Goal: Task Accomplishment & Management: Use online tool/utility

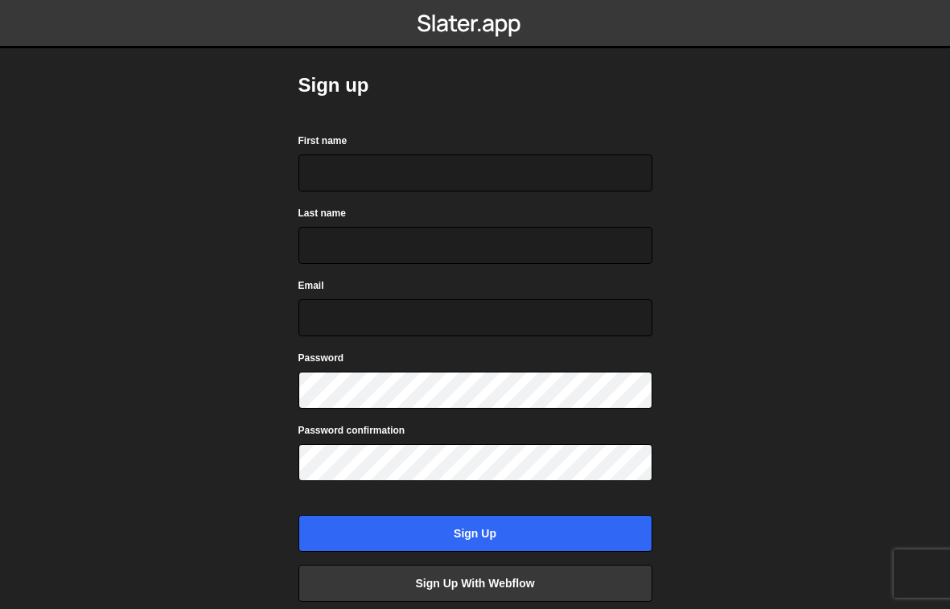
click at [456, 143] on div "First name" at bounding box center [476, 162] width 354 height 60
click at [441, 166] on input "First name" at bounding box center [476, 173] width 354 height 37
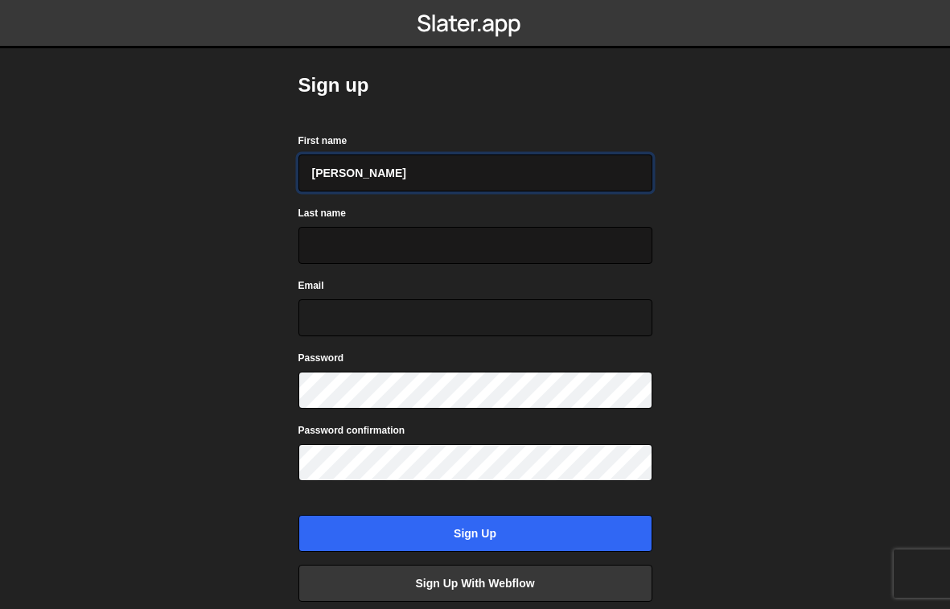
type input "willy"
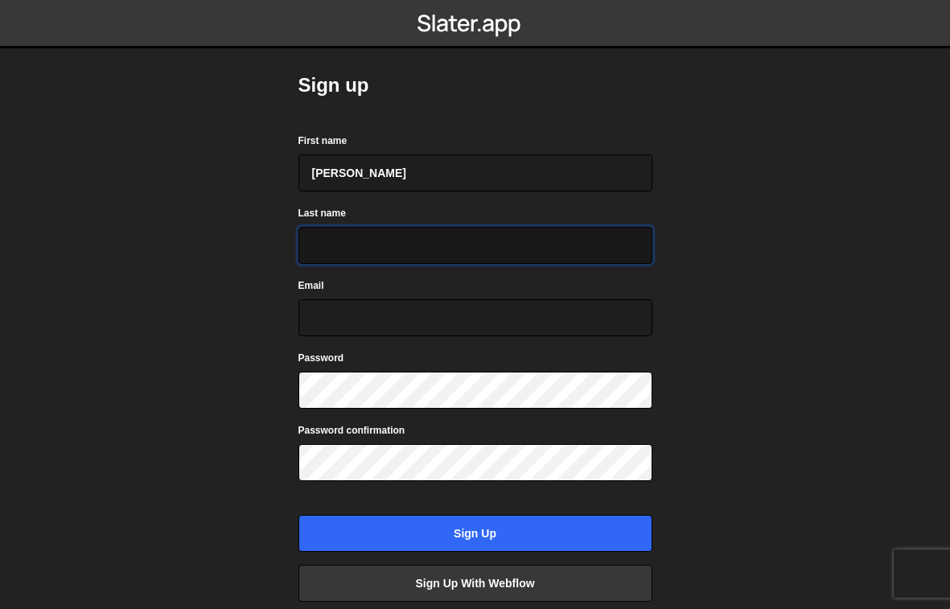
click at [416, 244] on input "Last name" at bounding box center [476, 245] width 354 height 37
click at [416, 237] on input "Last name" at bounding box center [476, 245] width 354 height 37
type input "sun"
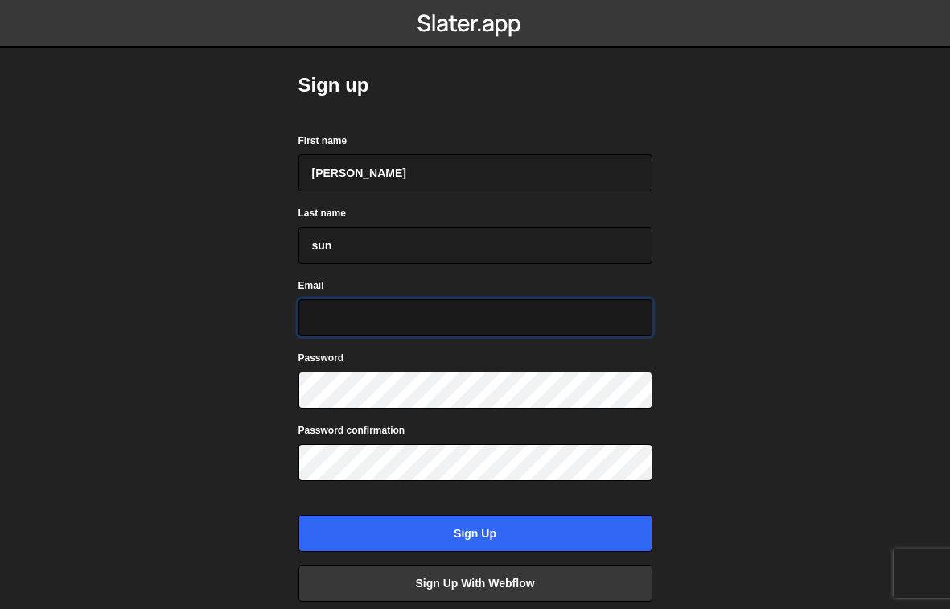
click at [391, 318] on input "Email" at bounding box center [476, 317] width 354 height 37
click at [326, 316] on input "wily2888sun@gmail.com" at bounding box center [476, 317] width 354 height 37
type input "willy2888sun@gmail.com"
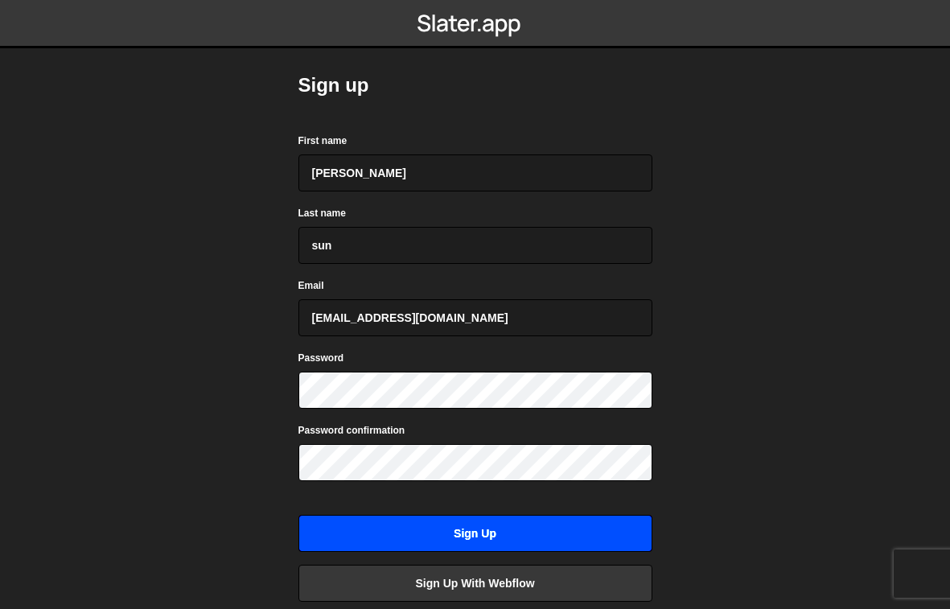
click at [466, 531] on input "Sign up" at bounding box center [476, 533] width 354 height 37
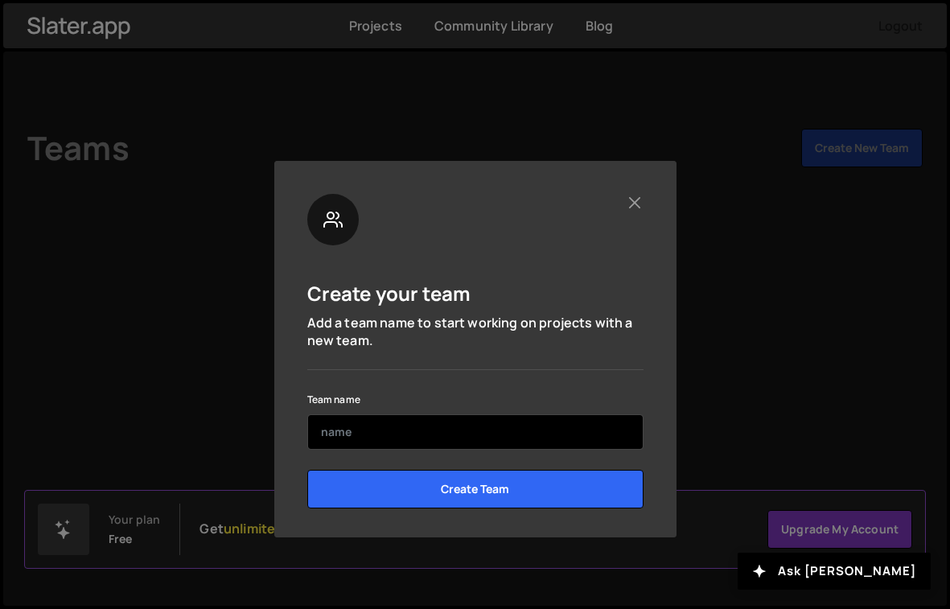
click at [521, 432] on input "text" at bounding box center [475, 431] width 336 height 35
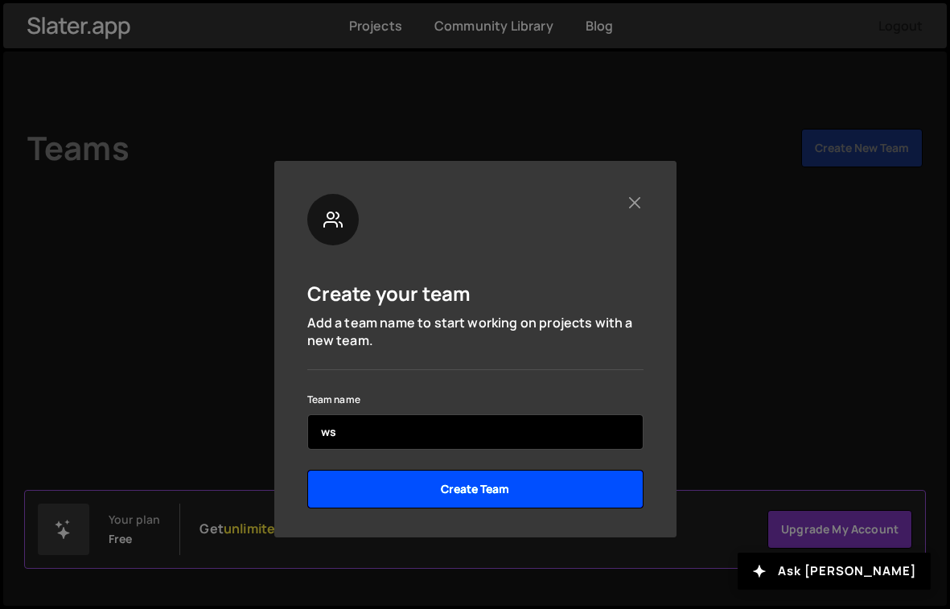
type input "ws"
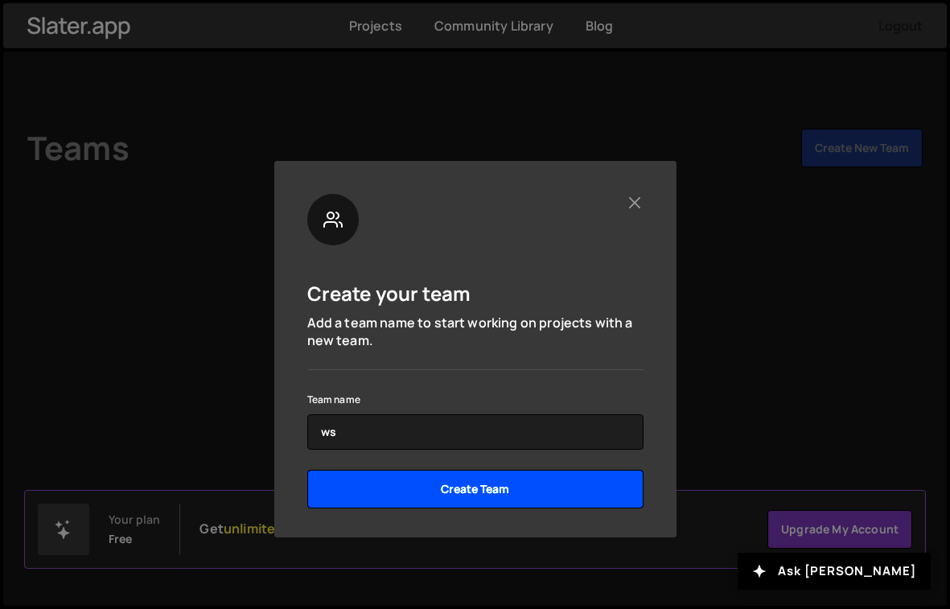
click at [553, 480] on input "Create Team" at bounding box center [475, 489] width 336 height 39
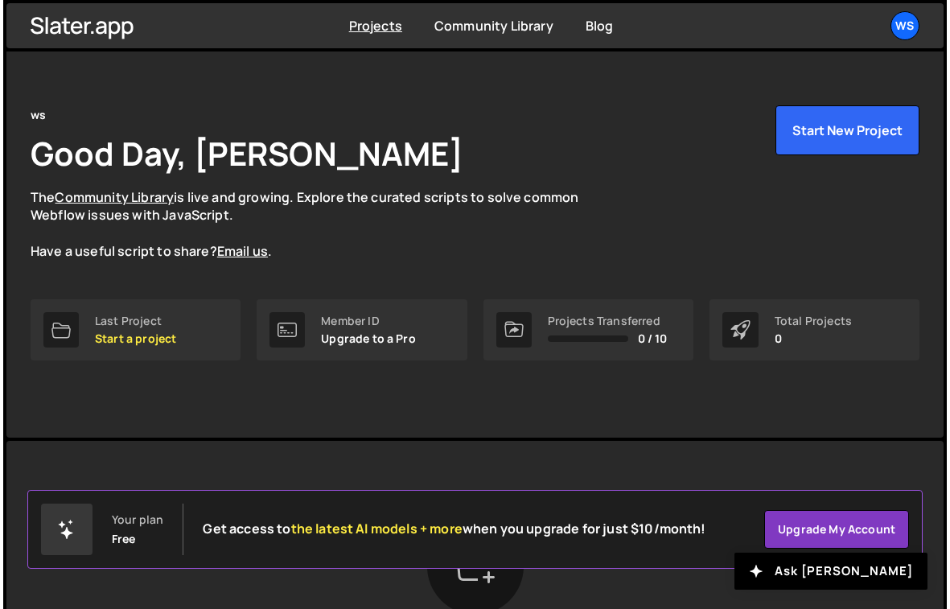
scroll to position [17, 0]
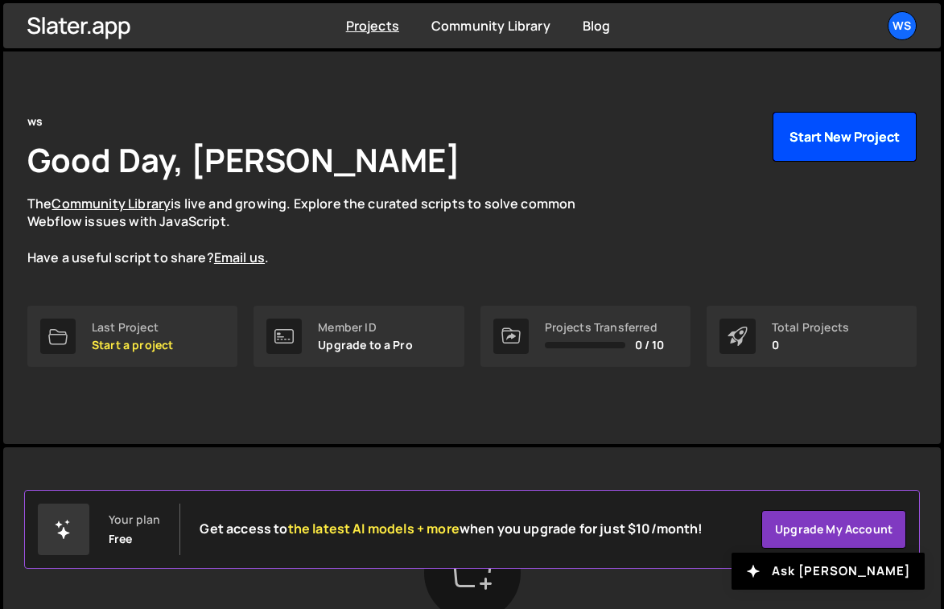
click at [833, 155] on button "Start New Project" at bounding box center [845, 137] width 144 height 50
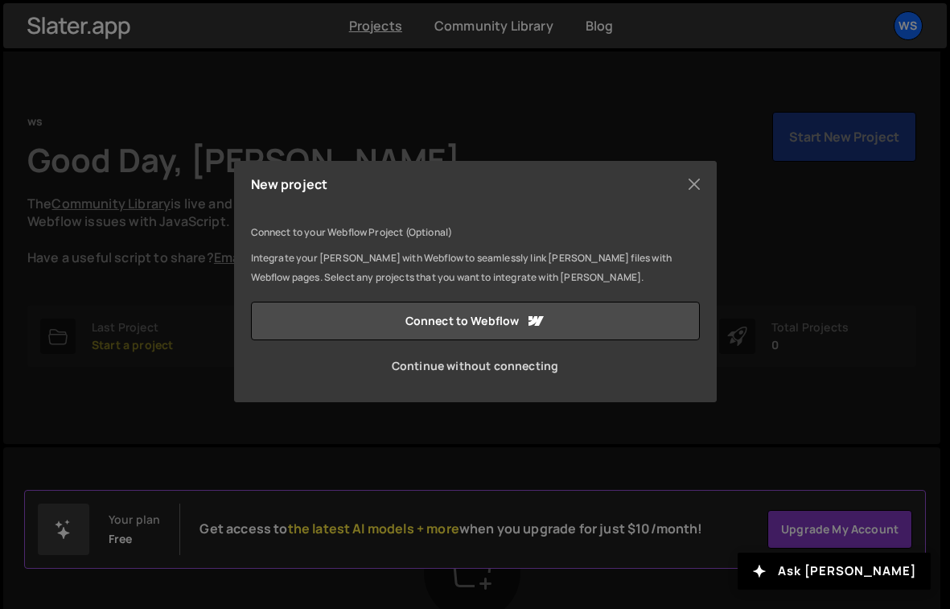
click at [505, 363] on link "Continue without connecting" at bounding box center [475, 366] width 449 height 39
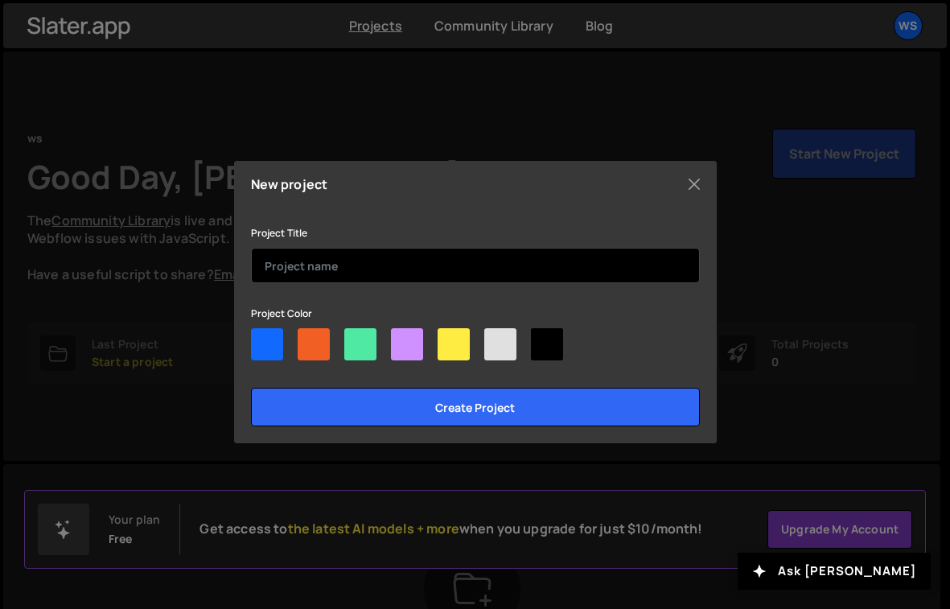
click at [460, 266] on input "text" at bounding box center [475, 265] width 449 height 35
type input "PALF Process Flow"
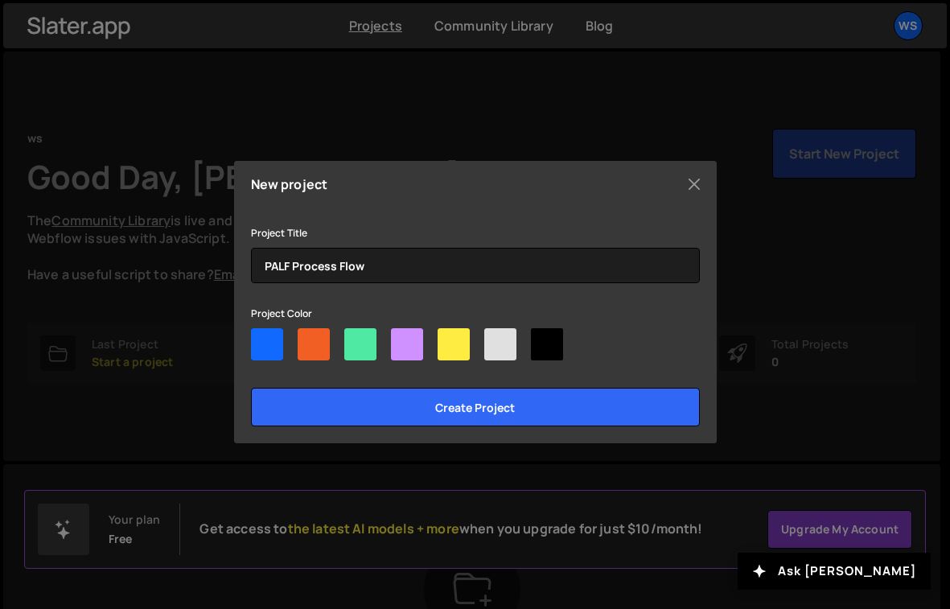
click at [453, 348] on div at bounding box center [454, 344] width 32 height 32
click at [448, 339] on input"] "radio" at bounding box center [443, 333] width 10 height 10
radio input"] "true"
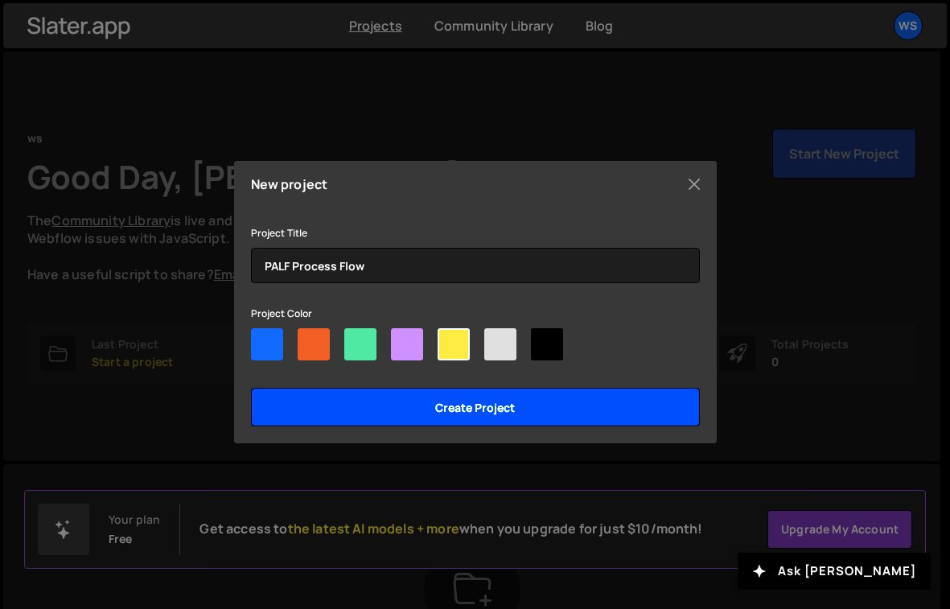
click at [468, 405] on input "Create project" at bounding box center [475, 407] width 449 height 39
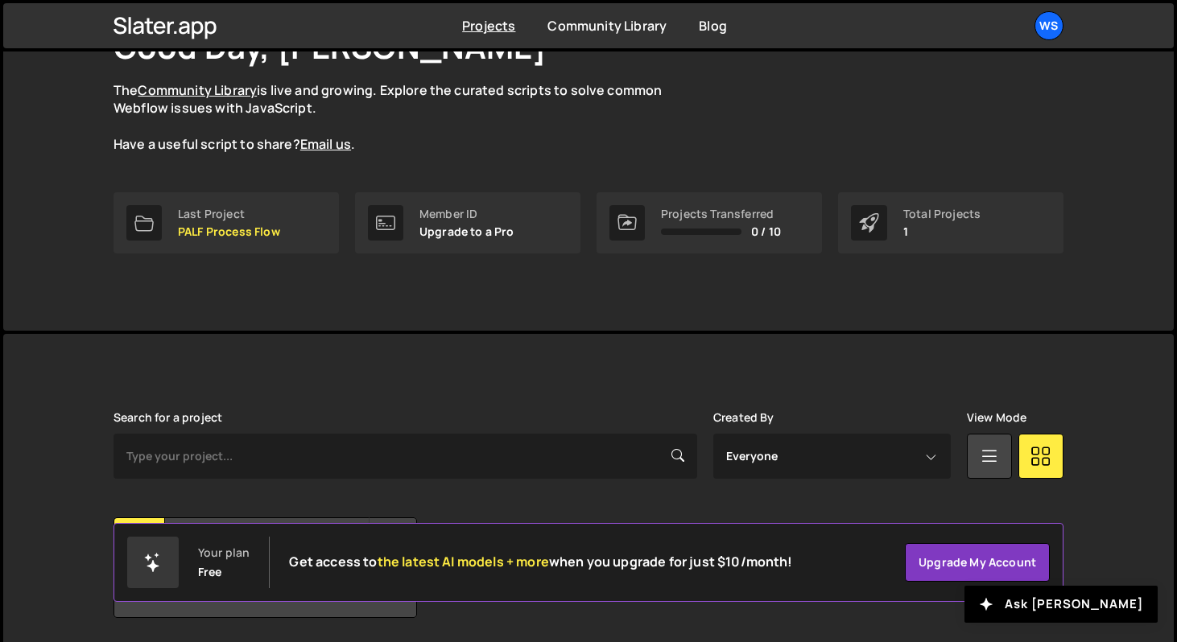
scroll to position [186, 0]
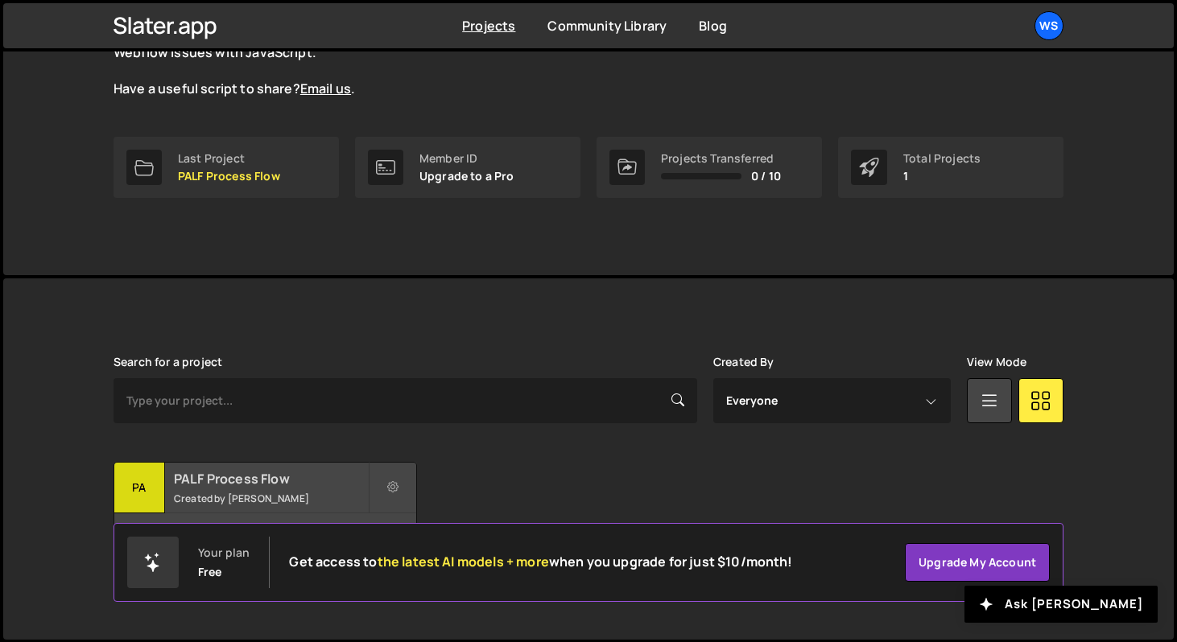
click at [273, 487] on div "PALF Process Flow Created by [PERSON_NAME]" at bounding box center [265, 488] width 302 height 50
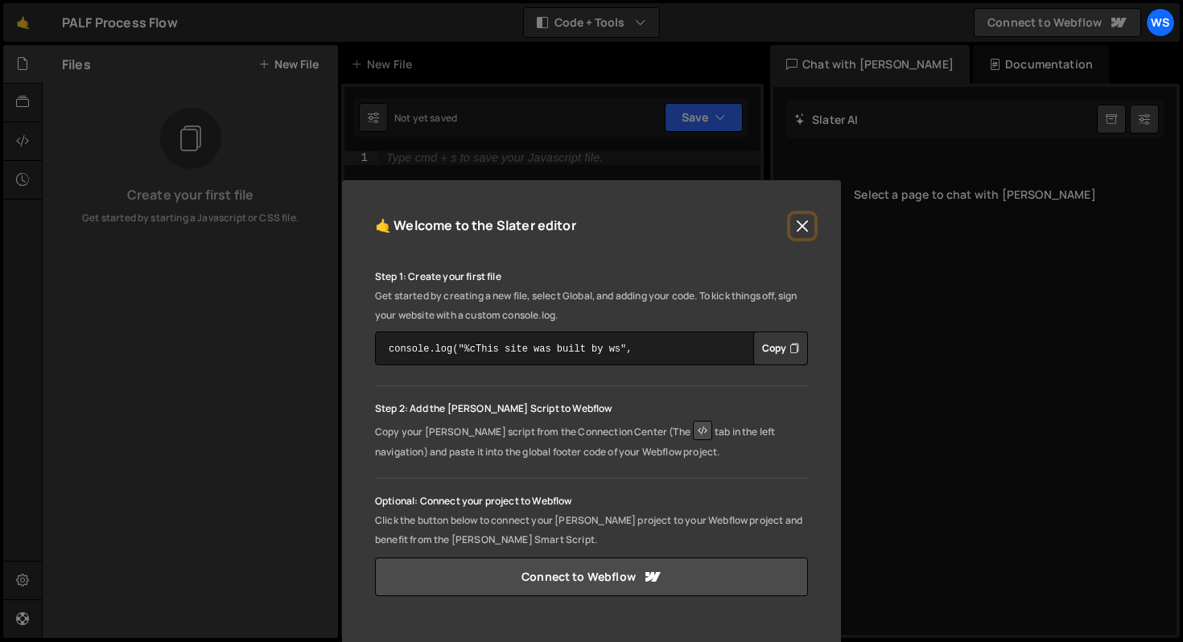
click at [805, 222] on button "Close" at bounding box center [802, 226] width 24 height 24
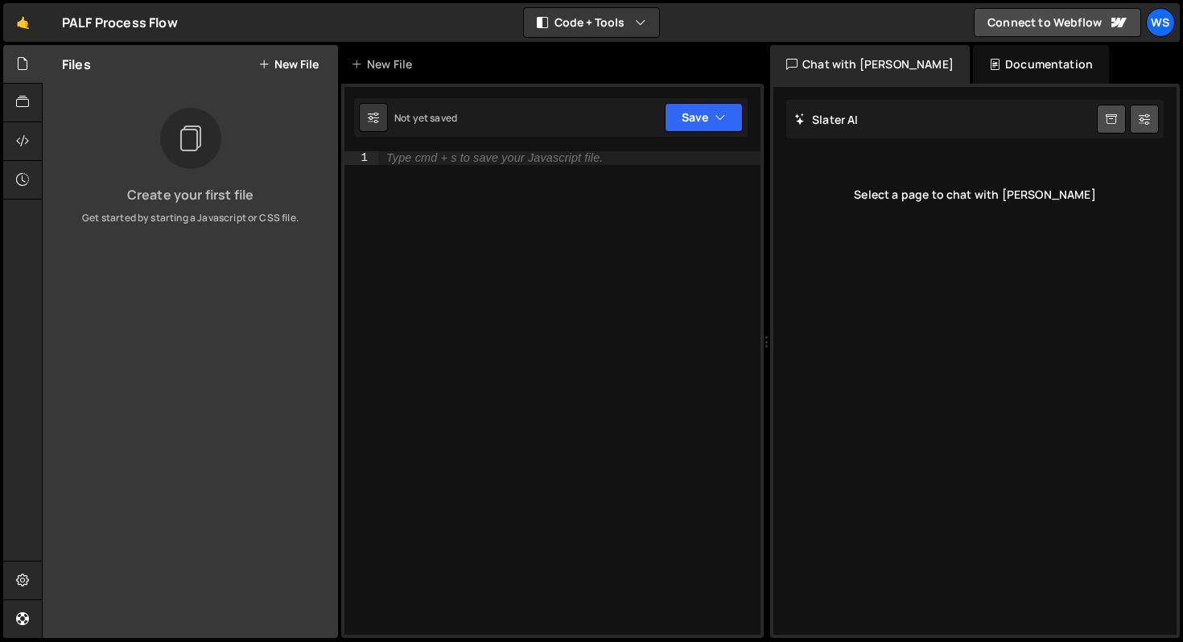
click at [513, 152] on div "Type cmd + s to save your Javascript file." at bounding box center [494, 158] width 216 height 12
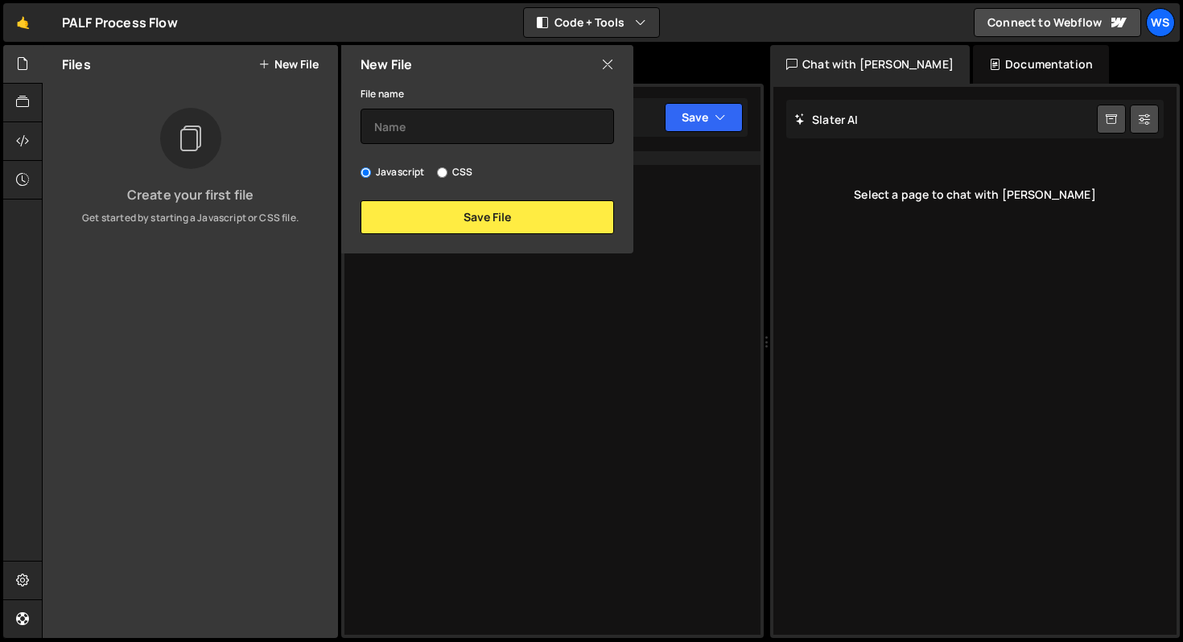
click at [439, 172] on input "CSS" at bounding box center [442, 172] width 10 height 10
radio input "true"
click at [489, 214] on button "Save File" at bounding box center [487, 217] width 253 height 34
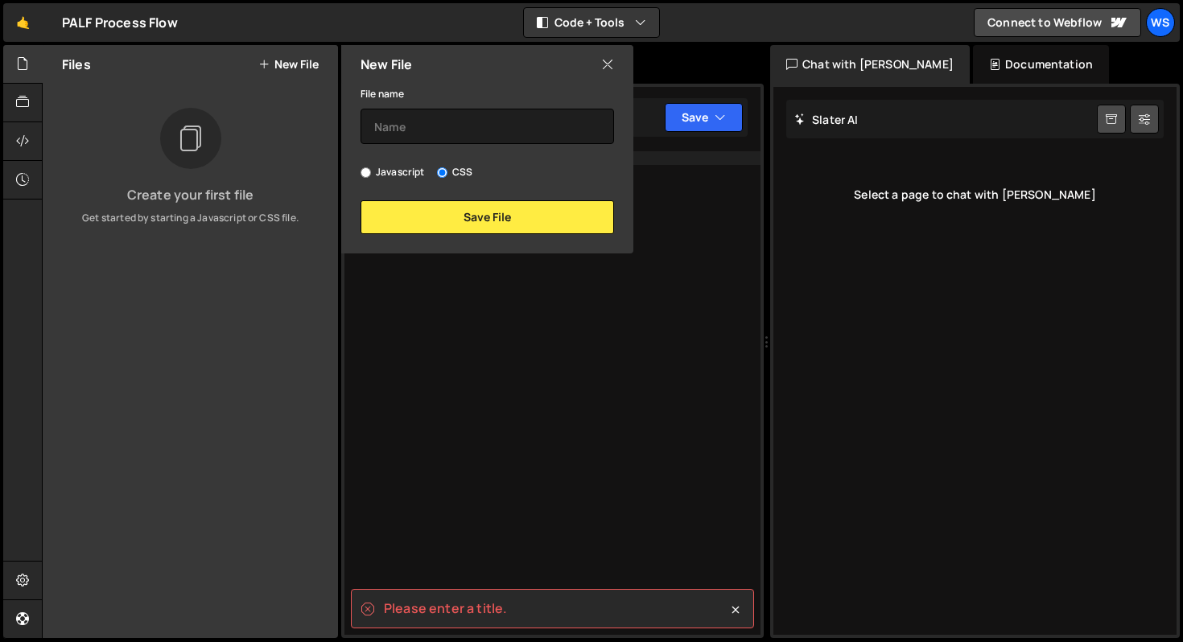
click at [608, 63] on icon at bounding box center [607, 65] width 13 height 18
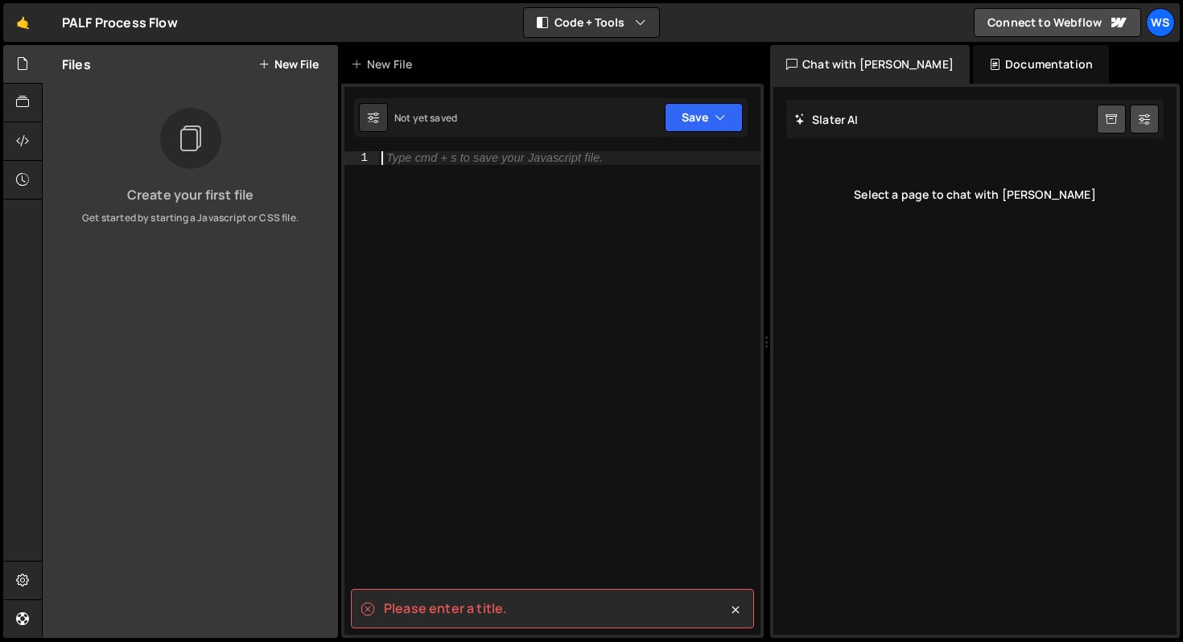
click at [534, 212] on div "Type cmd + s to save your Javascript file." at bounding box center [569, 406] width 382 height 510
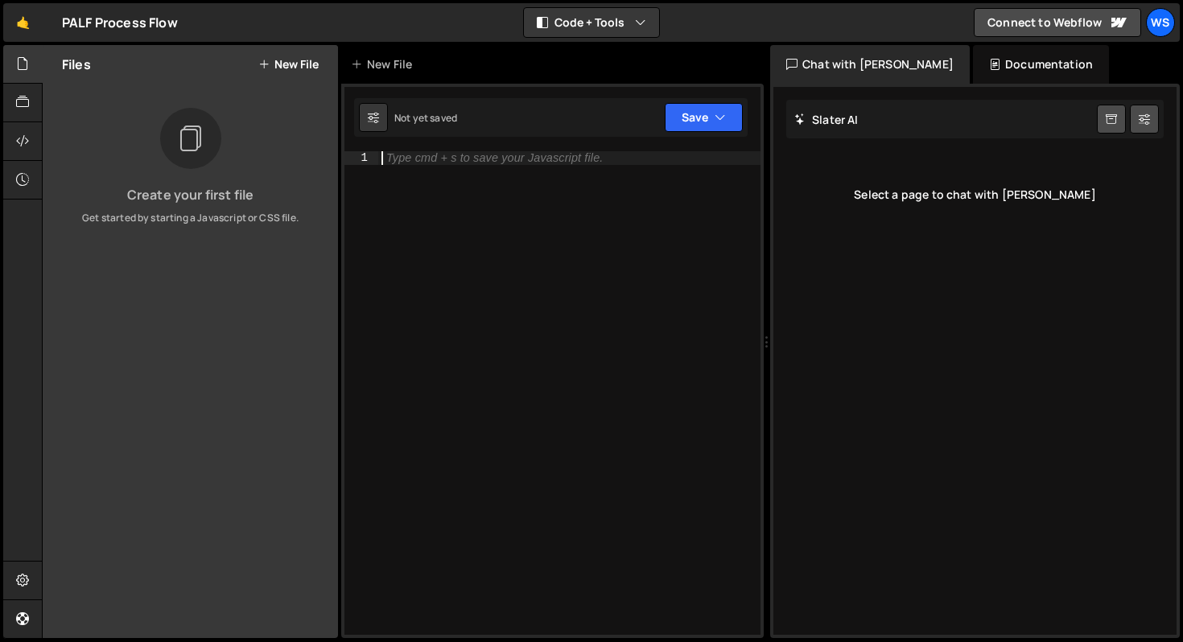
type textarea "d"
click at [377, 121] on icon at bounding box center [373, 117] width 11 height 16
select select "editor"
select select "ace/theme/monokai"
type input "14"
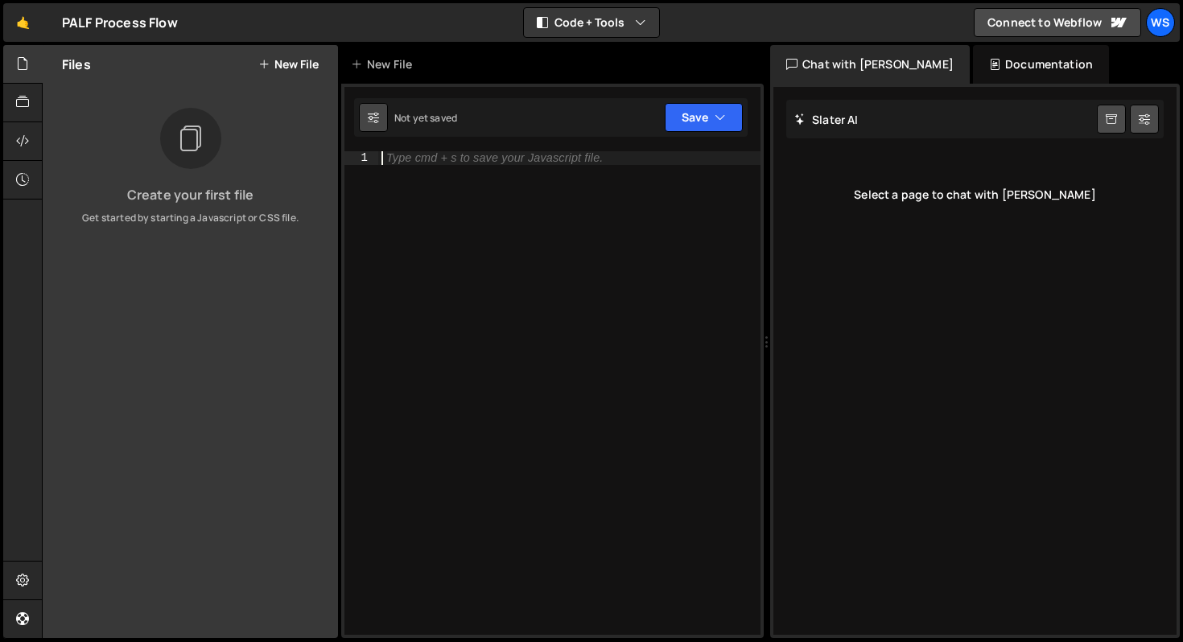
checkbox input "true"
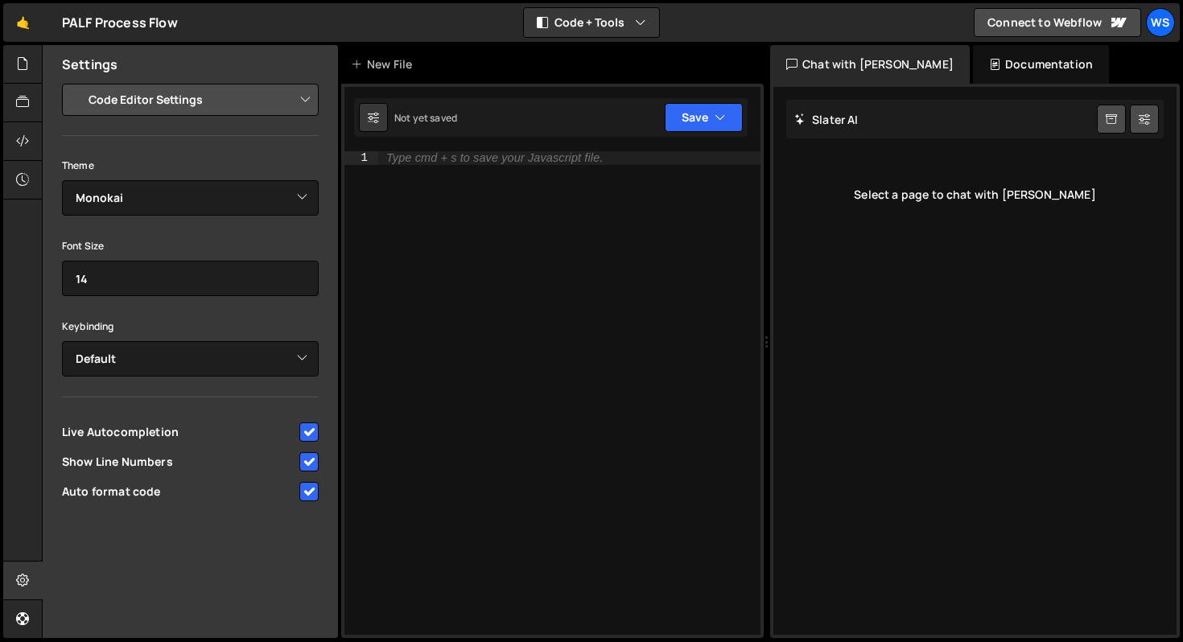
click at [332, 86] on div "Project Settings Code Editor Settings Chat Settings Project Title PALF Process …" at bounding box center [190, 295] width 295 height 422
click at [315, 67] on div "Settings" at bounding box center [190, 64] width 295 height 39
click at [514, 188] on div "Type cmd + s to save your Javascript file." at bounding box center [569, 406] width 382 height 510
click at [272, 110] on select "Project Settings Code Editor Settings Chat Settings" at bounding box center [194, 99] width 236 height 35
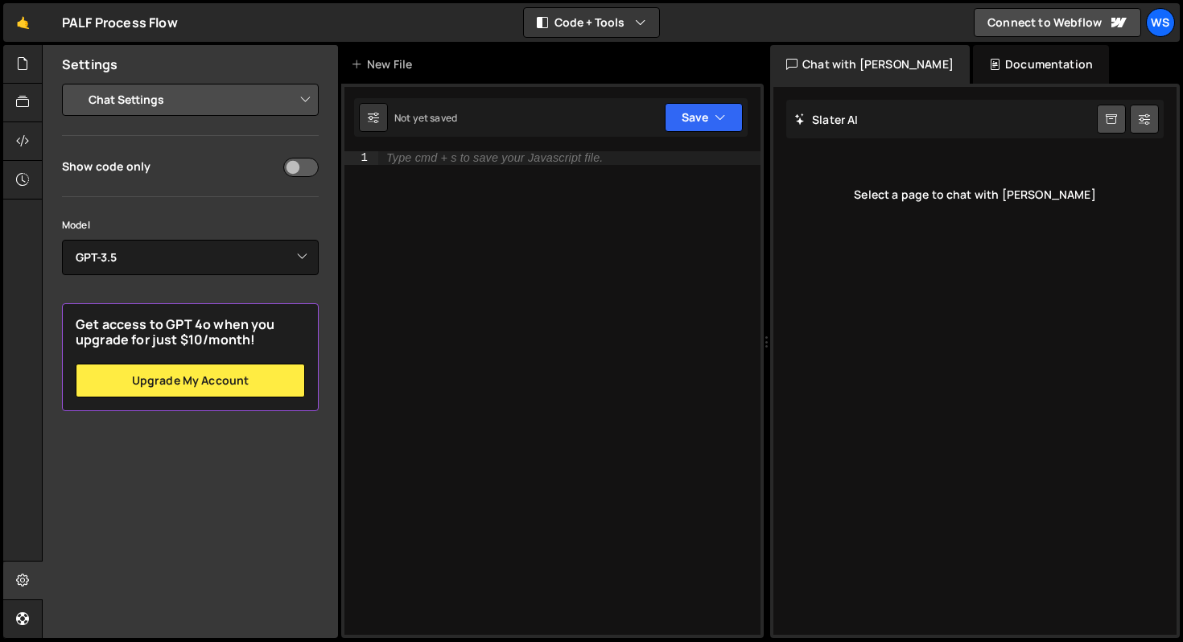
click at [406, 134] on div "Not yet saved Upgrade to Edit Save Save to Staging S Not saved S G" at bounding box center [551, 117] width 394 height 39
click at [420, 167] on div "Type cmd + s to save your Javascript file." at bounding box center [569, 406] width 382 height 510
click at [467, 114] on div "Not yet saved Upgrade to Edit Save Save to Staging S Not saved S G" at bounding box center [551, 117] width 394 height 39
click at [387, 117] on button at bounding box center [373, 117] width 29 height 29
select select "editor"
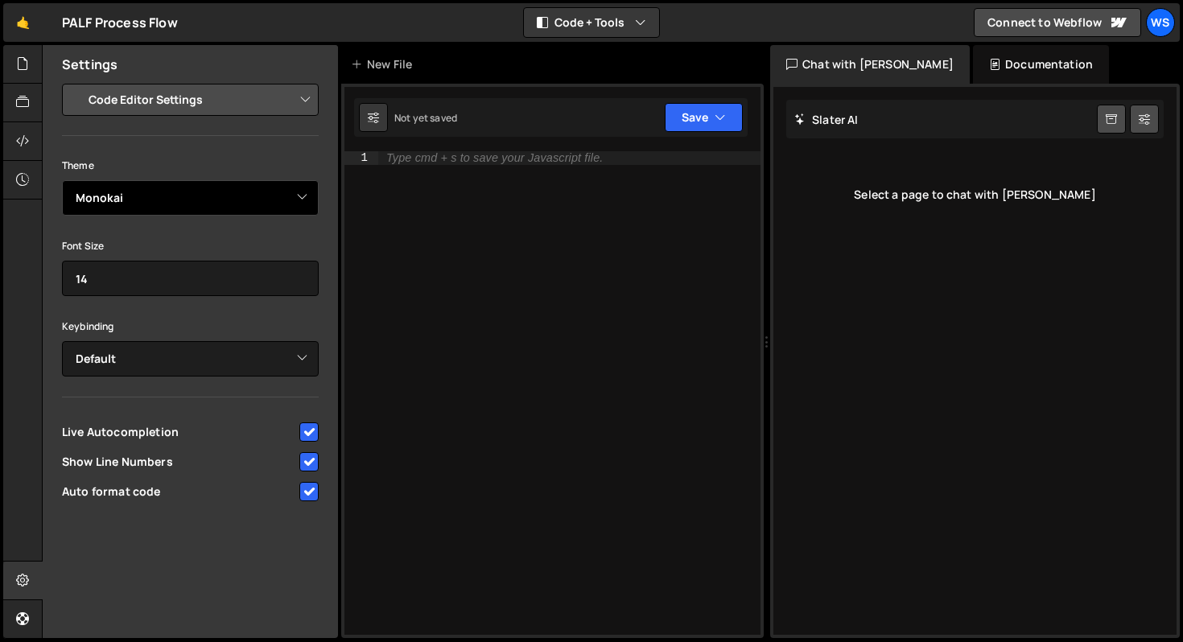
click at [270, 185] on select "Ambiance Chaos Clouds Midnight Dracula Cobalt Gruvbox Green on Black idle Finge…" at bounding box center [190, 197] width 257 height 35
click at [29, 134] on icon at bounding box center [22, 141] width 13 height 18
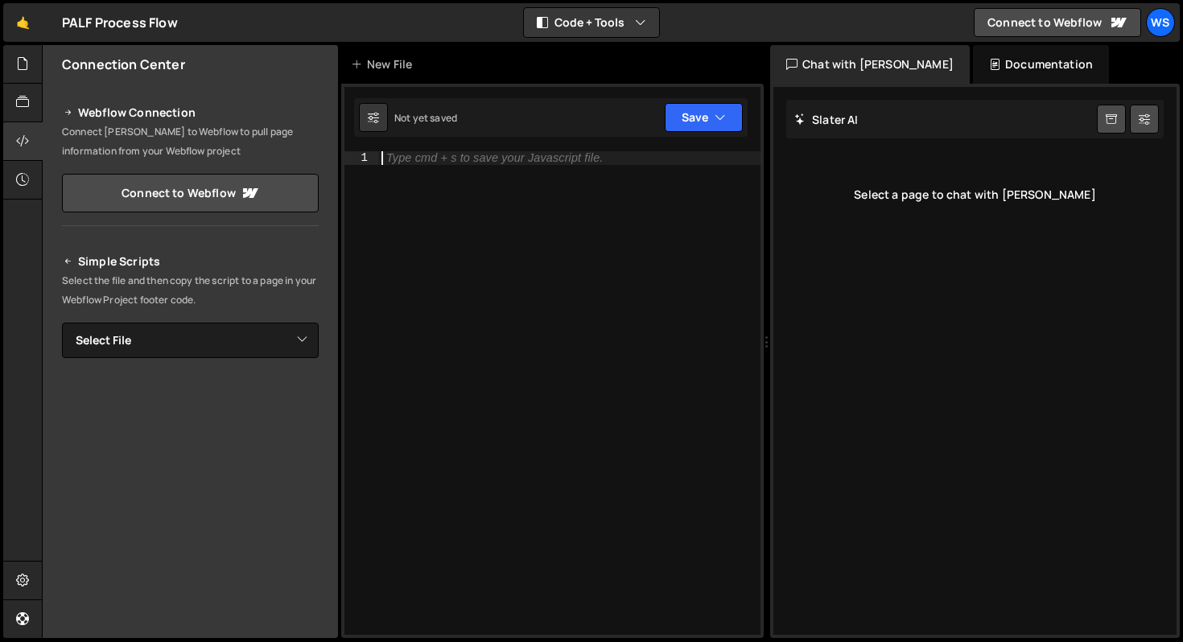
click at [415, 268] on div "Type cmd + s to save your Javascript file." at bounding box center [569, 406] width 382 height 510
type textarea "f"
click at [548, 368] on div "f" at bounding box center [569, 406] width 382 height 510
click at [406, 156] on div "f" at bounding box center [569, 406] width 382 height 510
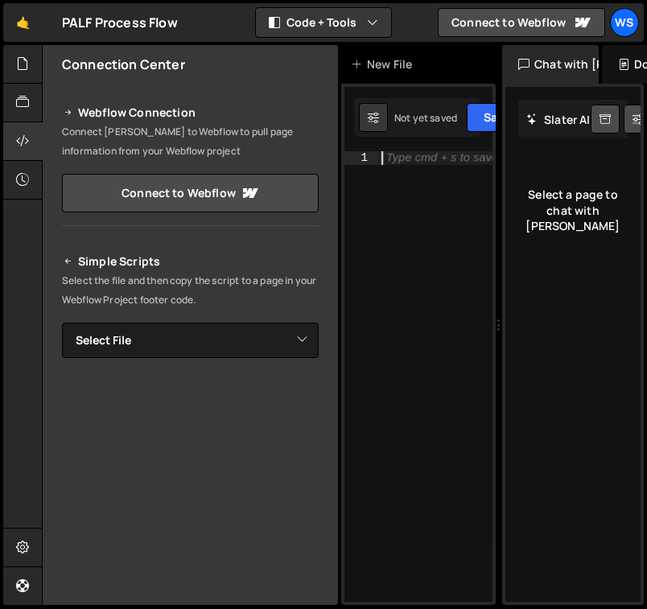
type textarea ","
type textarea "ㄝ"
type textarea ","
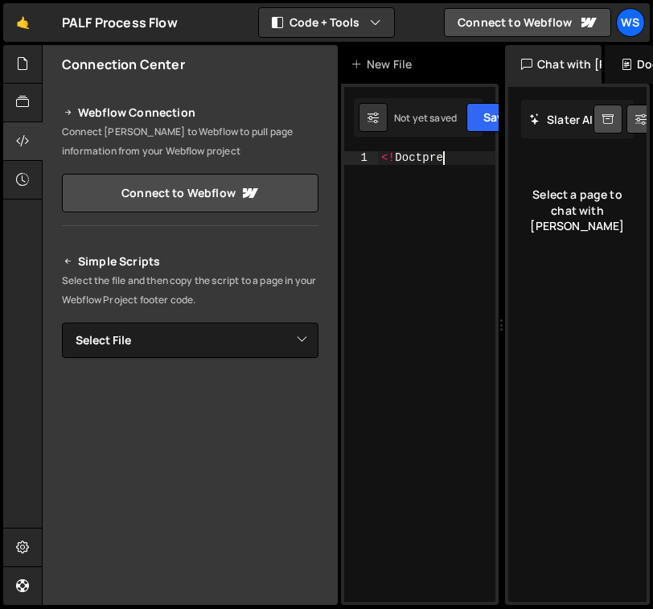
scroll to position [0, 3]
click at [431, 244] on div "<! Doctpre" at bounding box center [436, 389] width 117 height 477
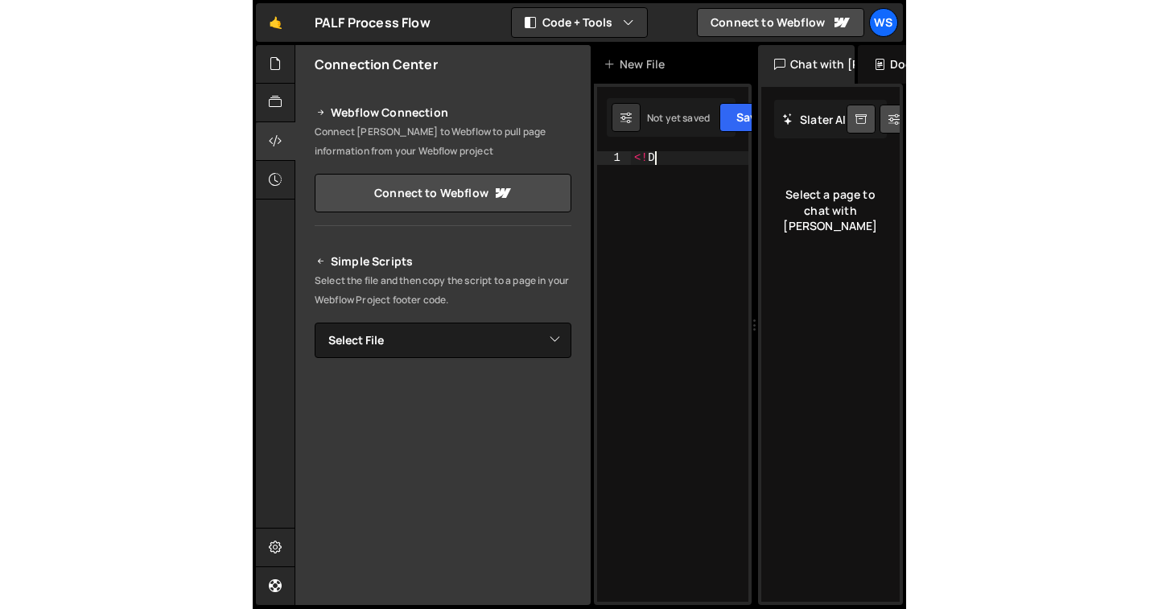
scroll to position [0, 0]
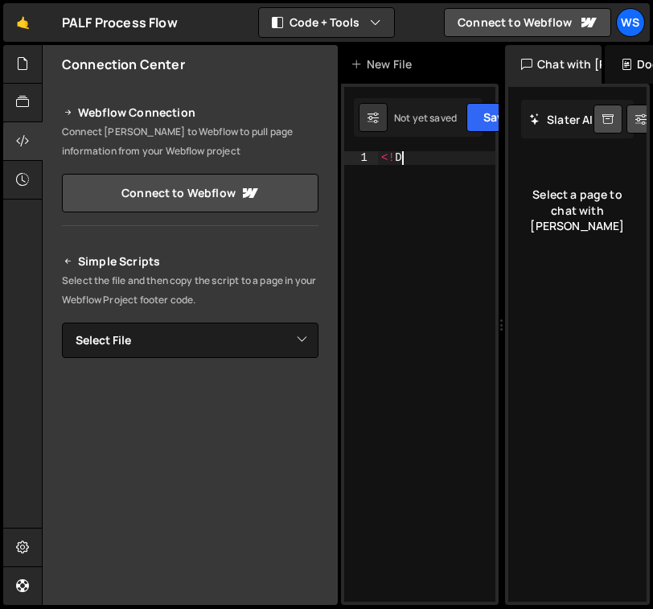
type textarea "<"
click at [503, 278] on div at bounding box center [502, 325] width 6 height 561
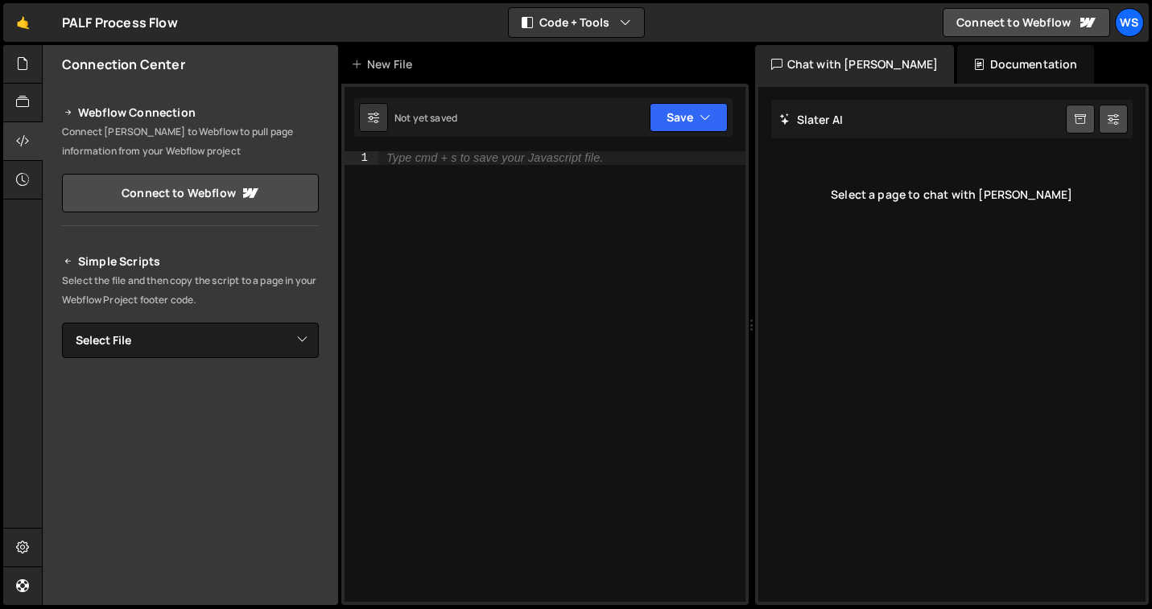
click at [957, 72] on div "Documentation" at bounding box center [1025, 64] width 136 height 39
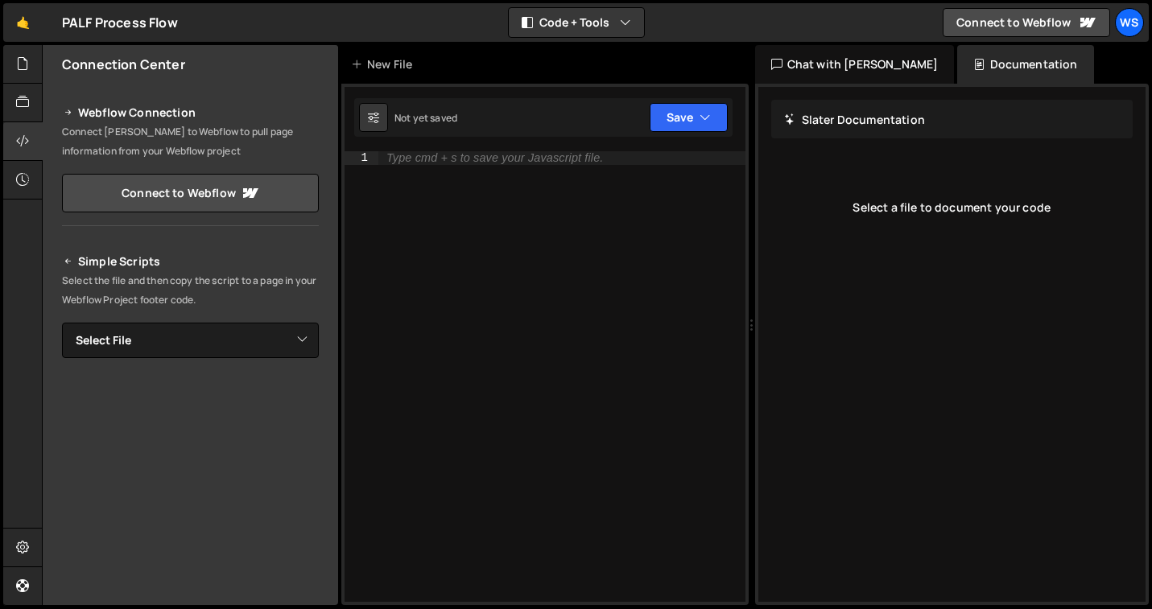
click at [873, 138] on div "Slater Documentation Edit Update with Slater AI Save Cancel" at bounding box center [952, 119] width 362 height 39
click at [873, 128] on div "Slater Documentation Edit Update with Slater AI Save Cancel" at bounding box center [952, 119] width 362 height 39
click at [884, 211] on div "Select a file to document your code" at bounding box center [952, 207] width 362 height 64
click at [20, 111] on div at bounding box center [22, 103] width 39 height 39
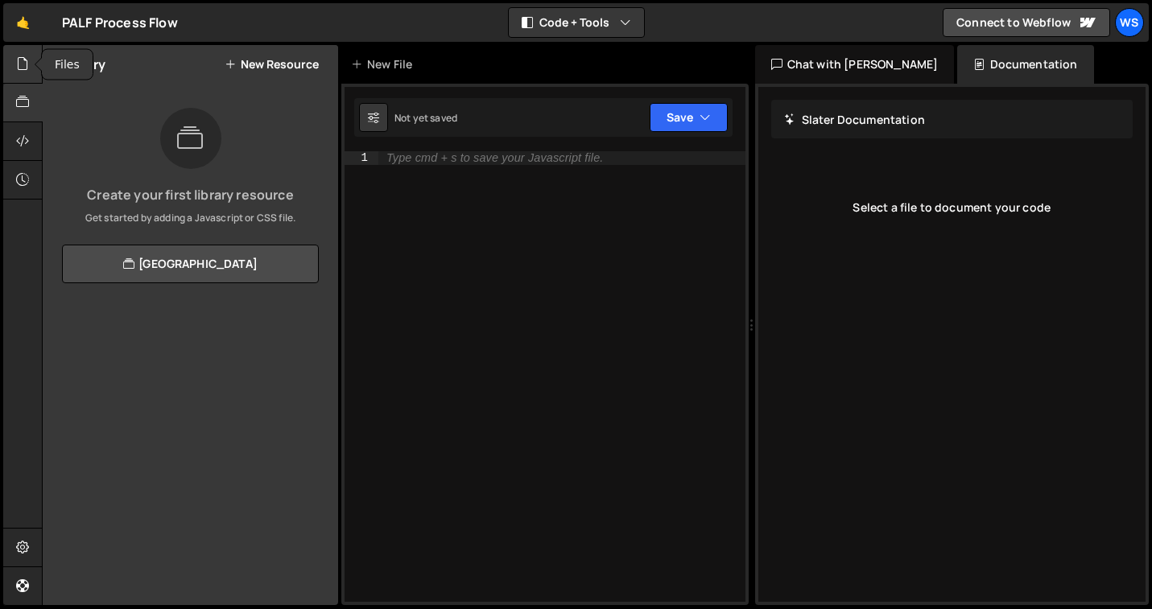
click at [23, 63] on icon at bounding box center [22, 64] width 13 height 18
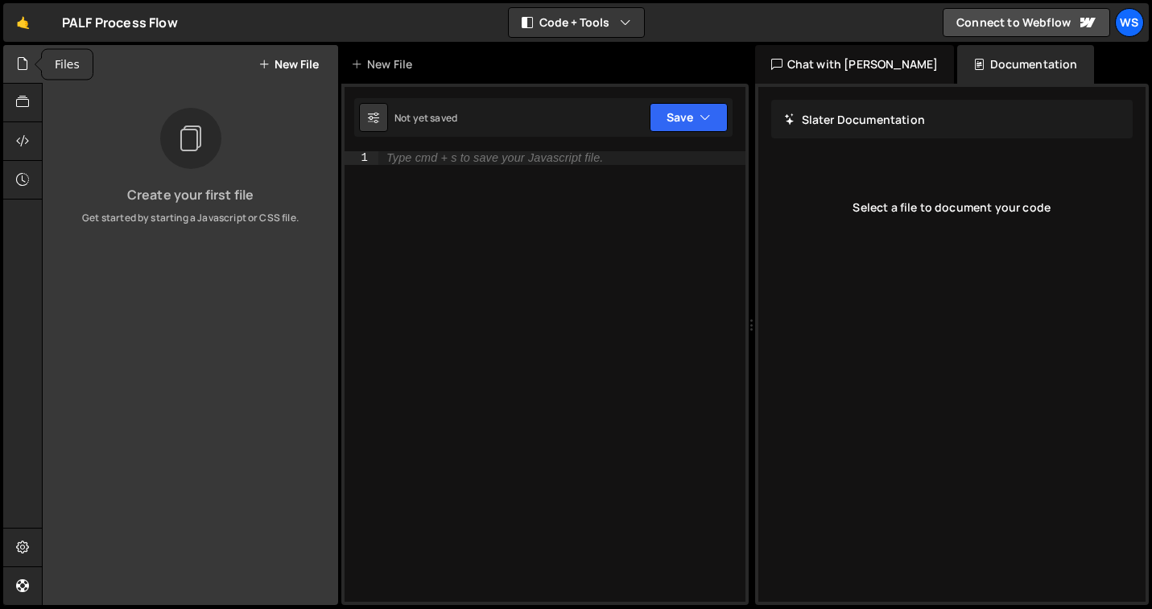
click at [23, 63] on icon at bounding box center [22, 64] width 13 height 18
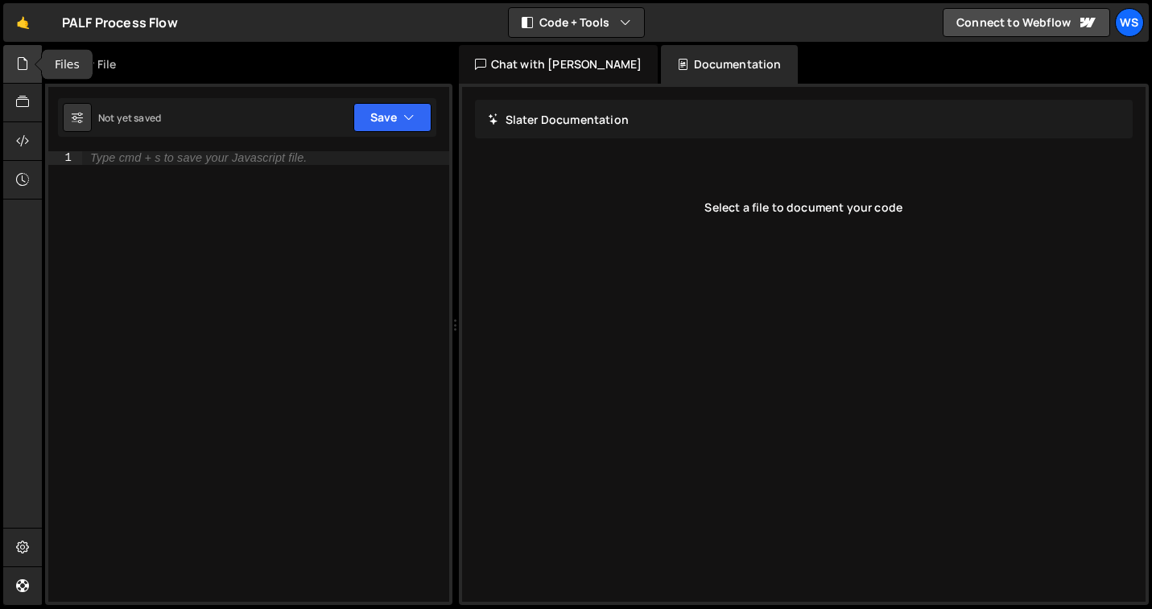
click at [23, 63] on icon at bounding box center [22, 64] width 13 height 18
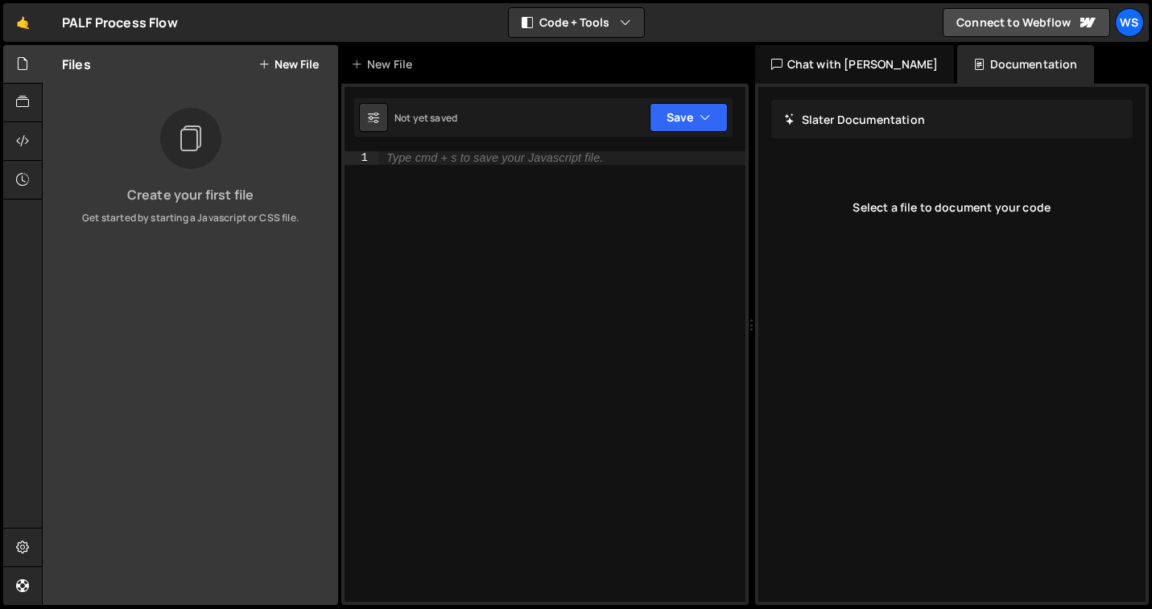
click at [199, 158] on div at bounding box center [190, 138] width 61 height 61
click at [284, 61] on button "New File" at bounding box center [288, 64] width 60 height 13
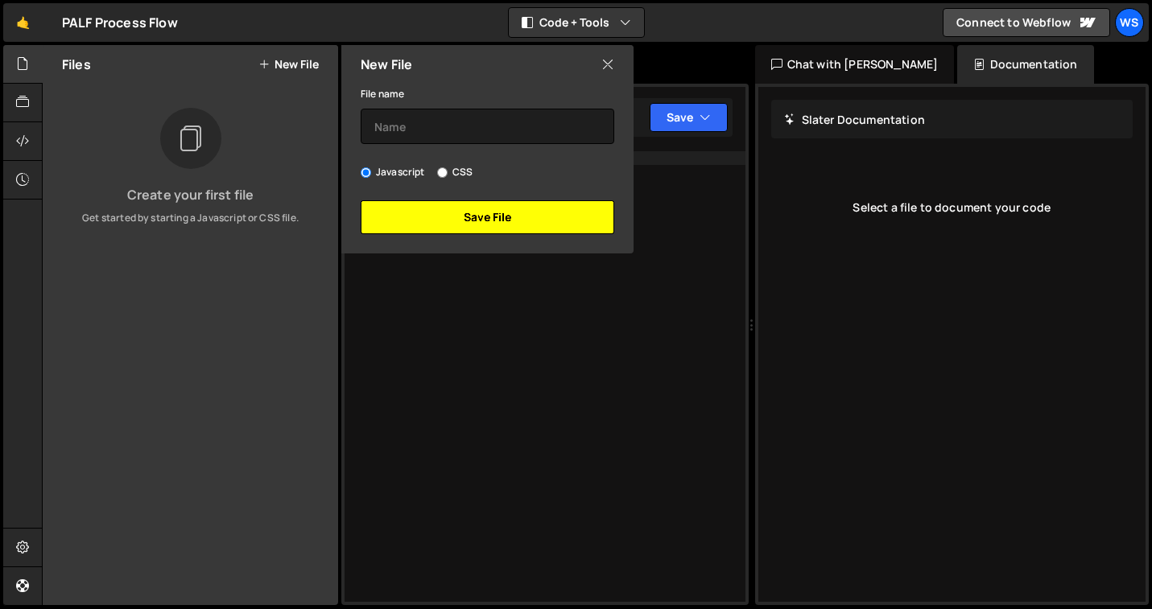
click at [429, 229] on button "Save File" at bounding box center [487, 217] width 253 height 34
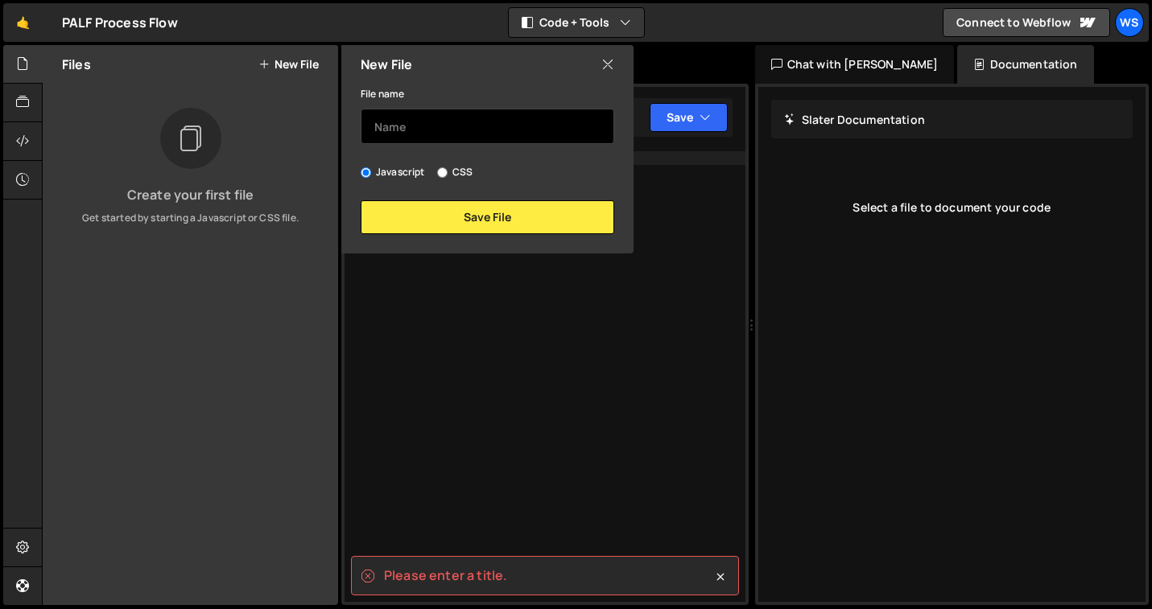
click at [436, 118] on input "text" at bounding box center [487, 126] width 253 height 35
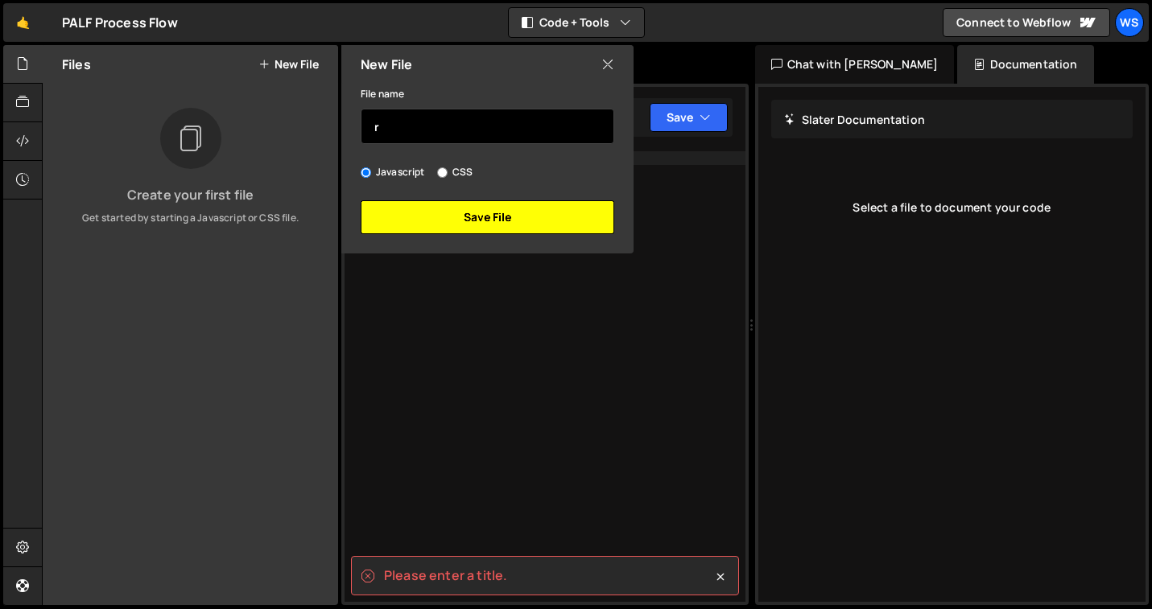
type input "r"
click at [434, 220] on button "Save File" at bounding box center [487, 217] width 253 height 34
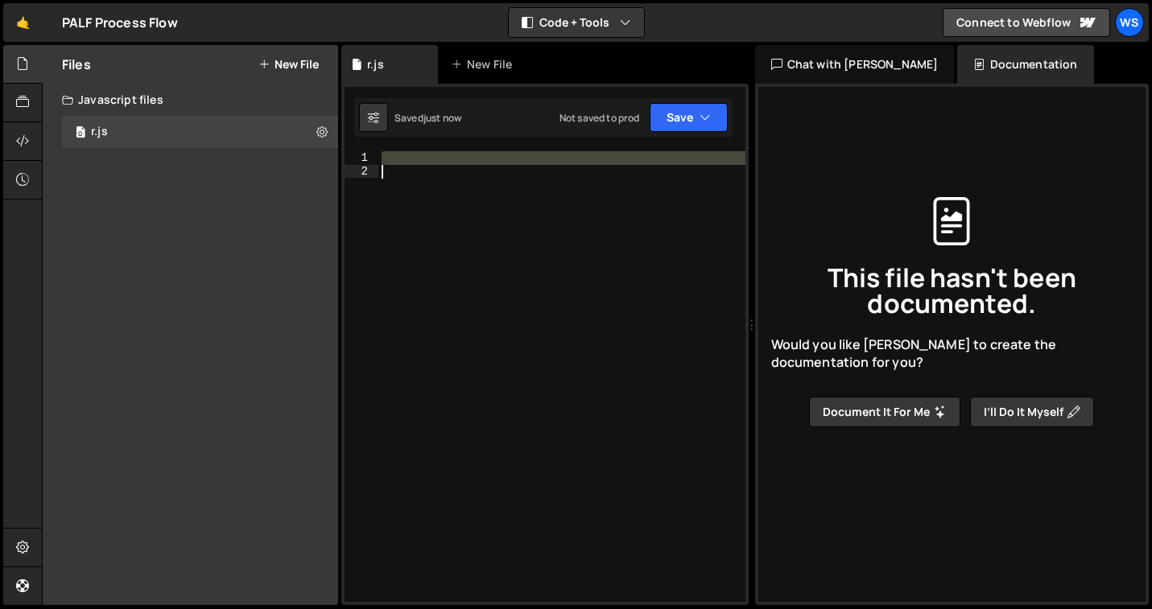
drag, startPoint x: 379, startPoint y: 153, endPoint x: 390, endPoint y: 198, distance: 46.3
click at [390, 198] on div at bounding box center [561, 389] width 367 height 477
click at [589, 181] on div at bounding box center [561, 376] width 367 height 451
click at [866, 408] on button "Document it for me" at bounding box center [884, 412] width 151 height 31
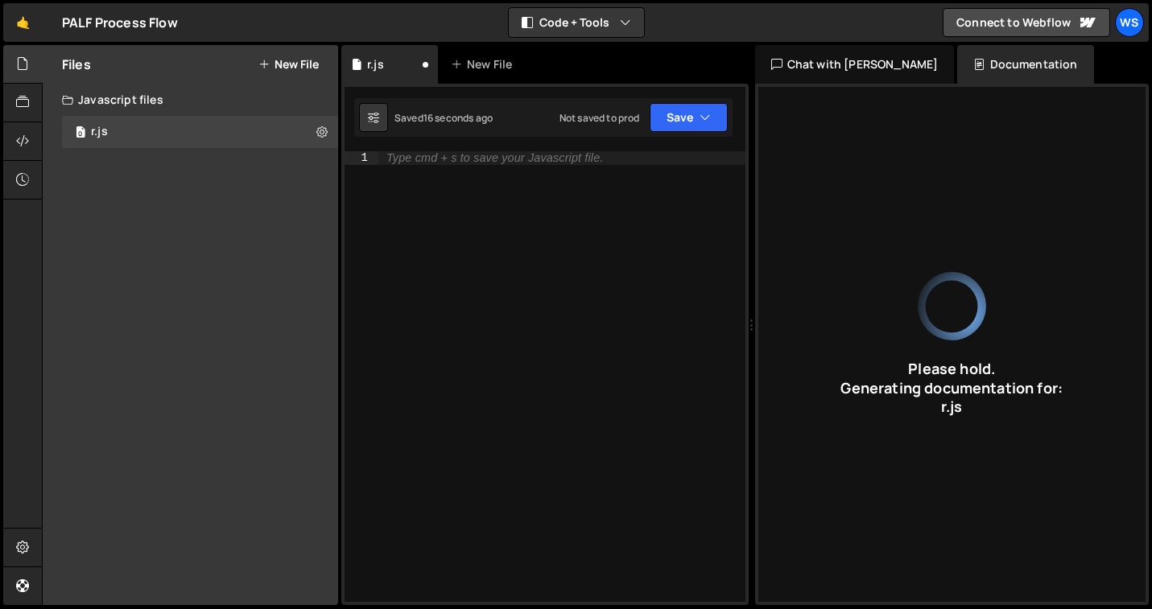
type input "Python script finds max sum of contiguous subarray using Kadane's Algorithm."
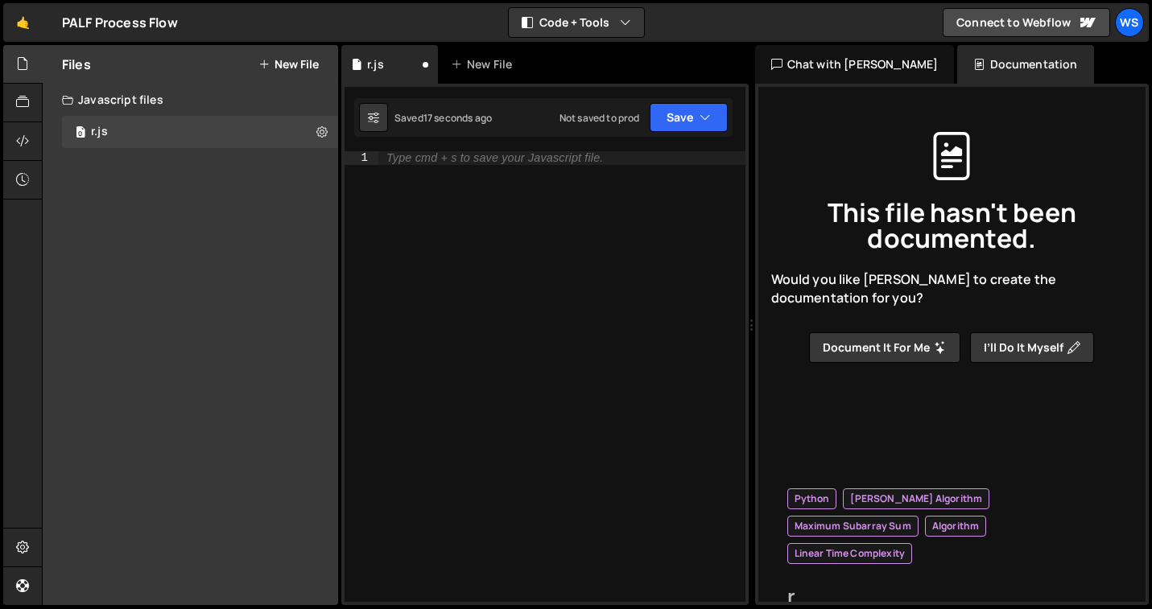
type input "r"
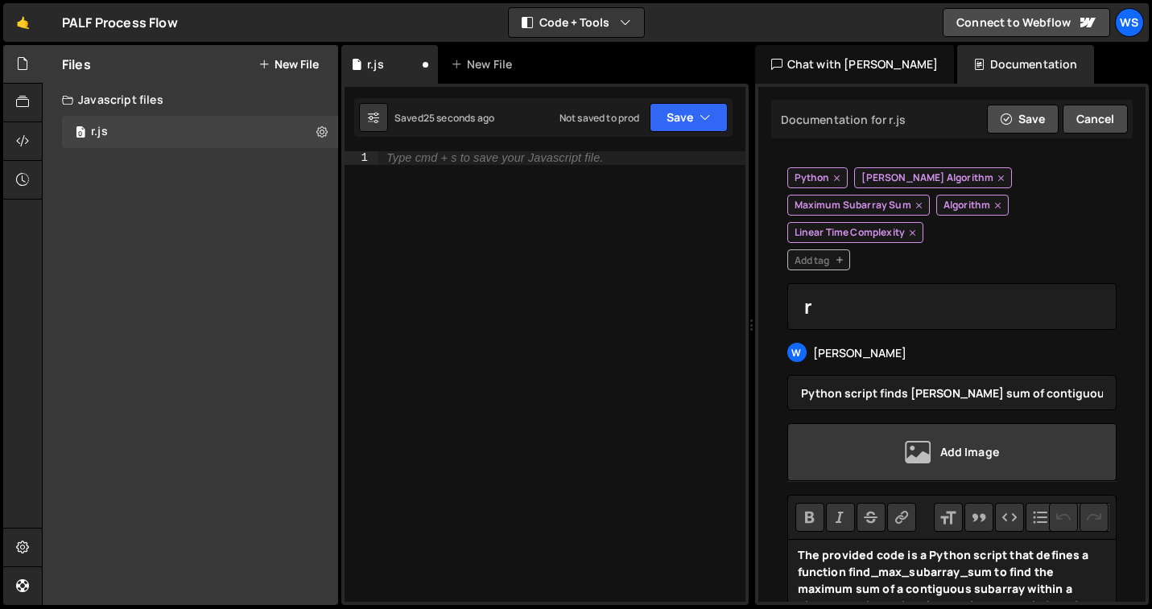
click at [850, 71] on div "Chat with Slater AI" at bounding box center [855, 64] width 200 height 39
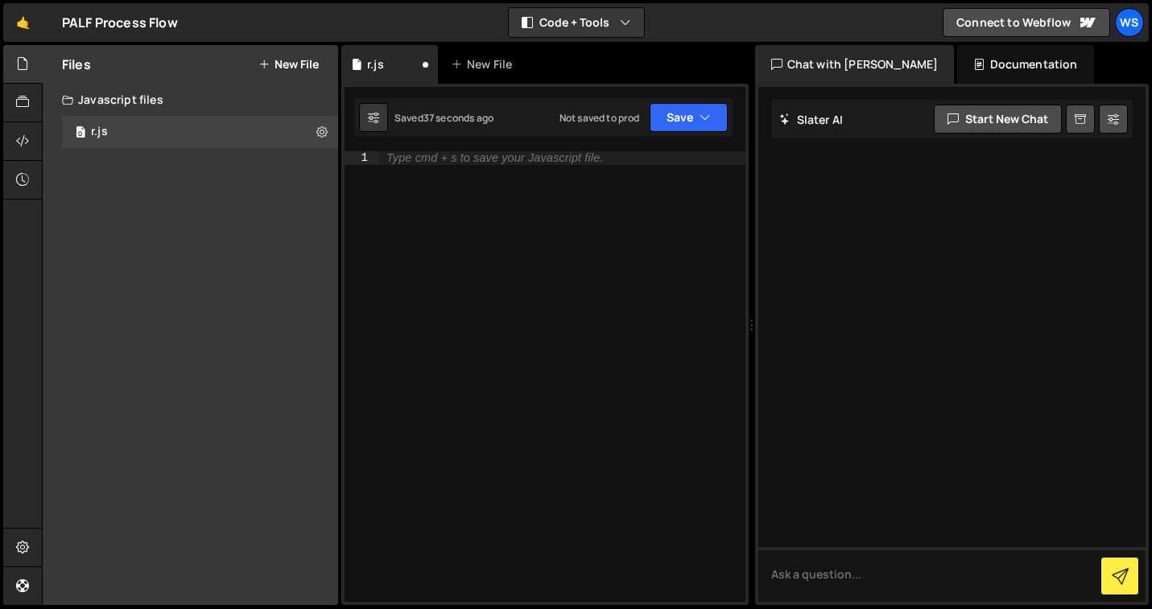
click at [859, 341] on div at bounding box center [952, 344] width 388 height 515
click at [850, 580] on textarea at bounding box center [956, 574] width 391 height 55
click at [975, 68] on div "Documentation" at bounding box center [1028, 64] width 136 height 39
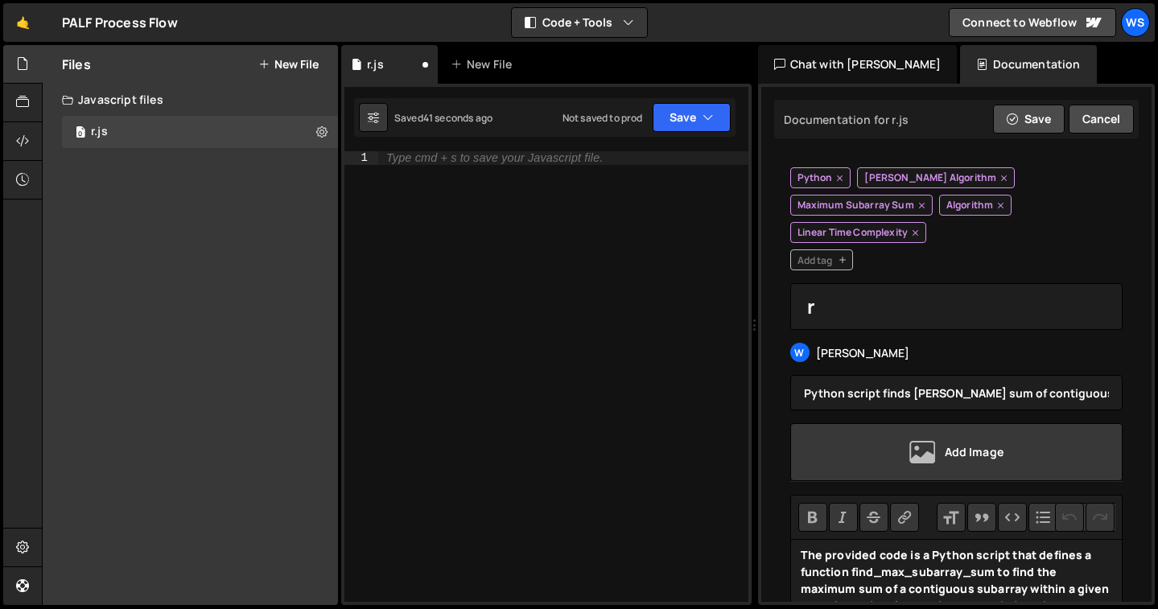
click at [961, 465] on div "Add Image" at bounding box center [956, 452] width 333 height 58
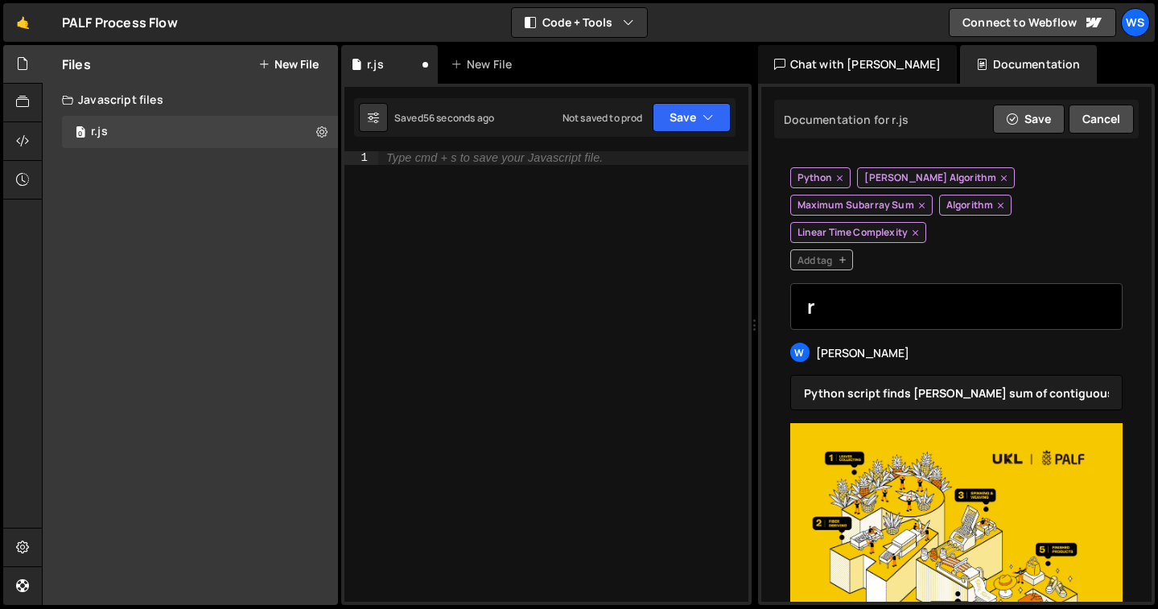
type textarea "r"
drag, startPoint x: 840, startPoint y: 304, endPoint x: 771, endPoint y: 304, distance: 69.2
click at [771, 304] on div "Documentation for r.js Edit Update with Slater AI Save Cancel Please hold. Gene…" at bounding box center [956, 344] width 391 height 515
paste input "text"
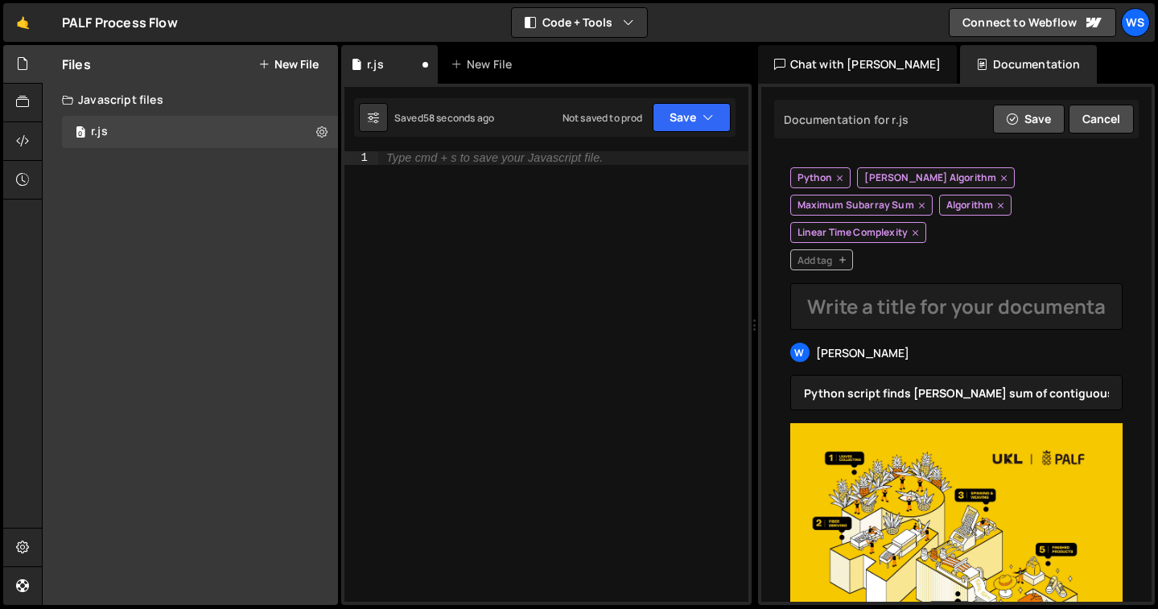
click at [855, 76] on div "Chat with Slater AI" at bounding box center [858, 64] width 200 height 39
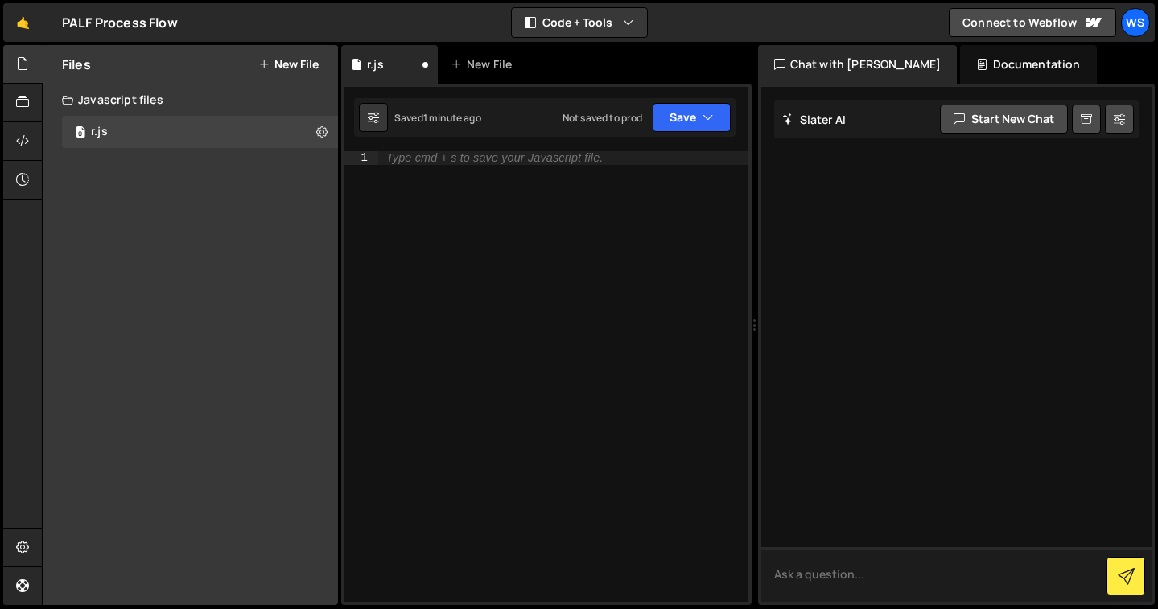
click at [831, 590] on textarea at bounding box center [956, 574] width 391 height 55
click at [979, 576] on textarea at bounding box center [956, 574] width 391 height 55
type textarea "f"
drag, startPoint x: 784, startPoint y: 579, endPoint x: 761, endPoint y: 579, distance: 22.5
click at [761, 579] on textarea "f" at bounding box center [956, 574] width 391 height 55
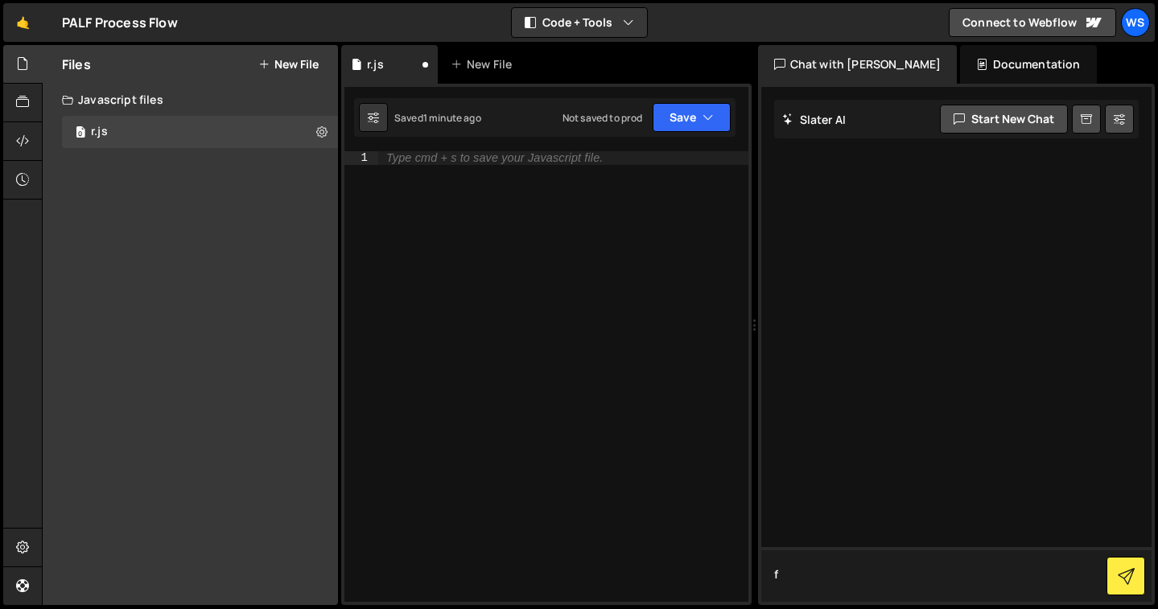
paste textarea
click at [773, 579] on textarea at bounding box center [956, 574] width 391 height 55
click at [619, 29] on button "Code + Tools" at bounding box center [579, 22] width 135 height 29
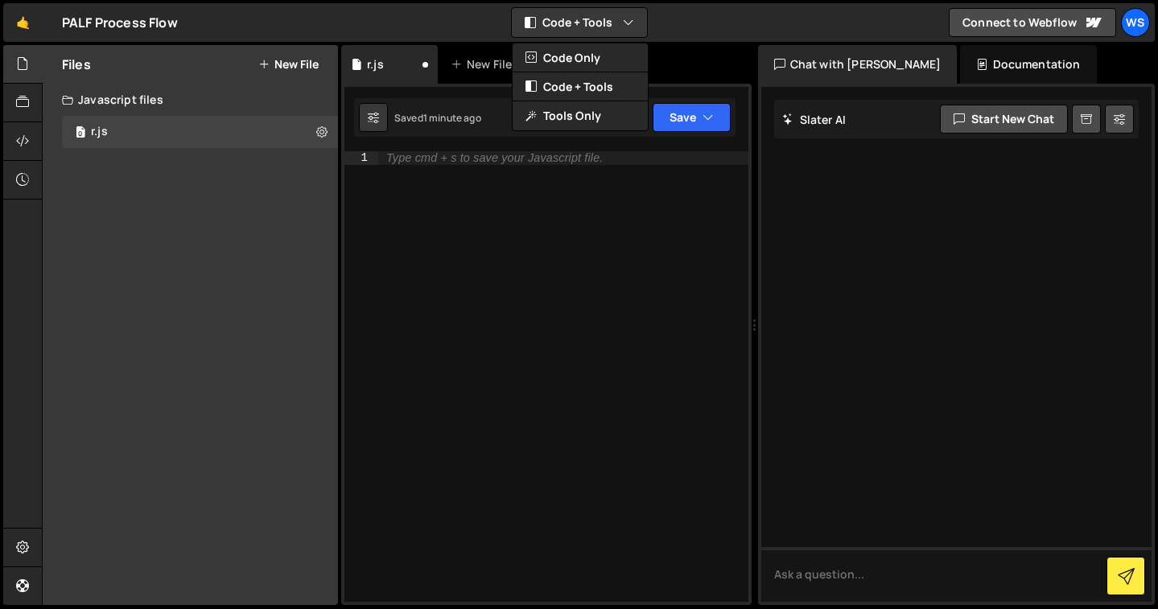
click at [929, 337] on div at bounding box center [956, 344] width 391 height 515
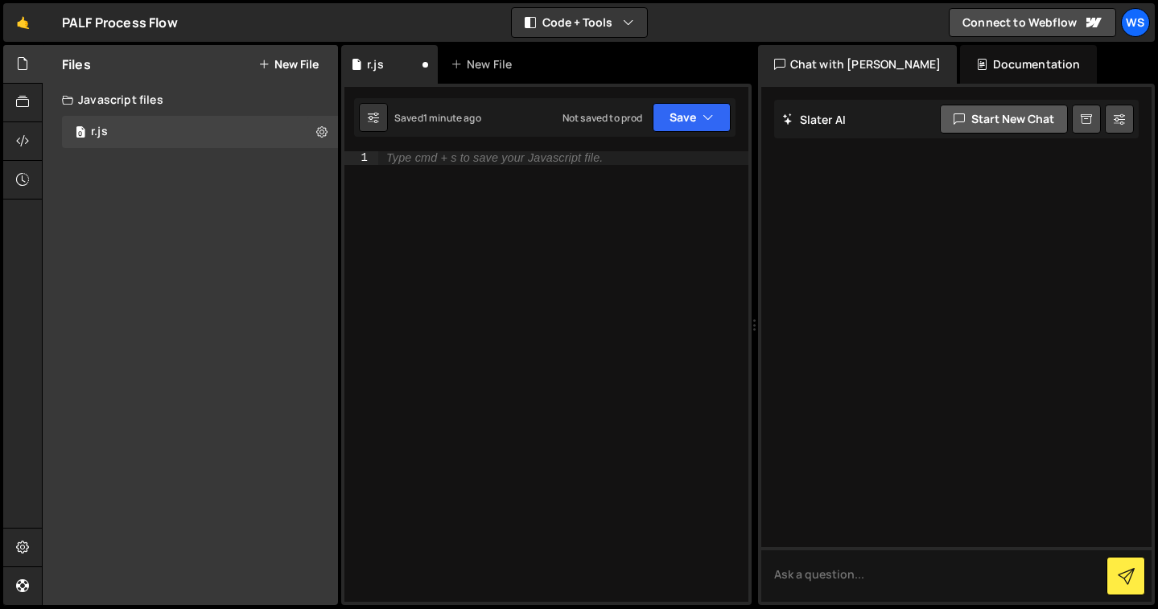
click at [1032, 122] on button "Start new chat" at bounding box center [1004, 119] width 128 height 29
click at [1025, 109] on button "Start new chat" at bounding box center [1004, 119] width 128 height 29
click at [910, 62] on div "Chat with Slater AI Documentation" at bounding box center [958, 64] width 401 height 39
click at [960, 70] on div "Documentation" at bounding box center [1028, 64] width 136 height 39
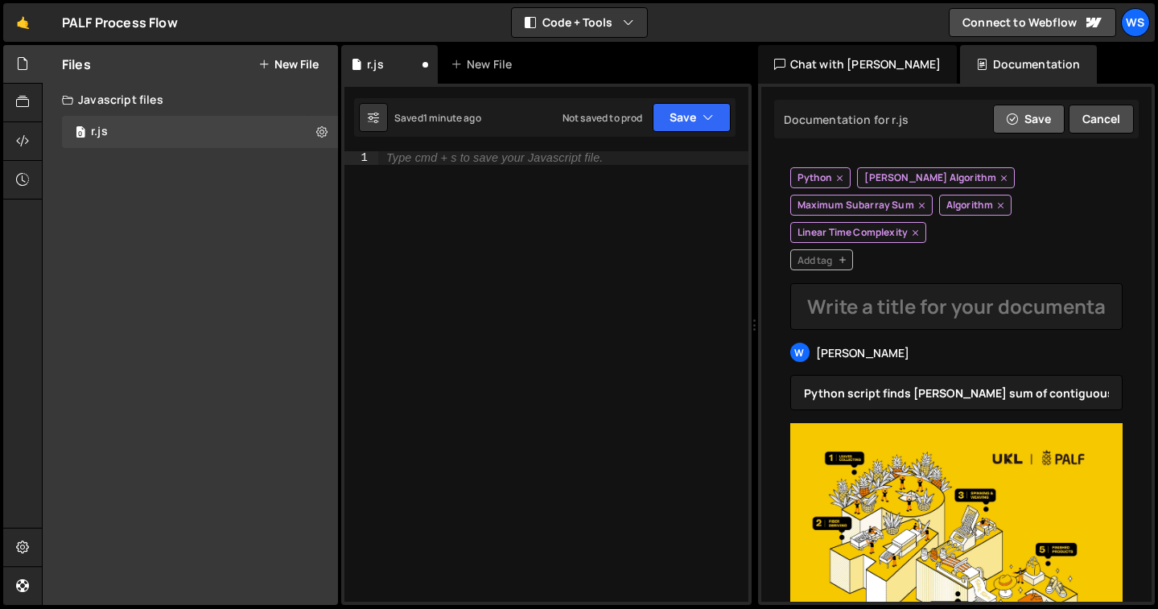
click at [1021, 124] on button "Save" at bounding box center [1029, 119] width 72 height 29
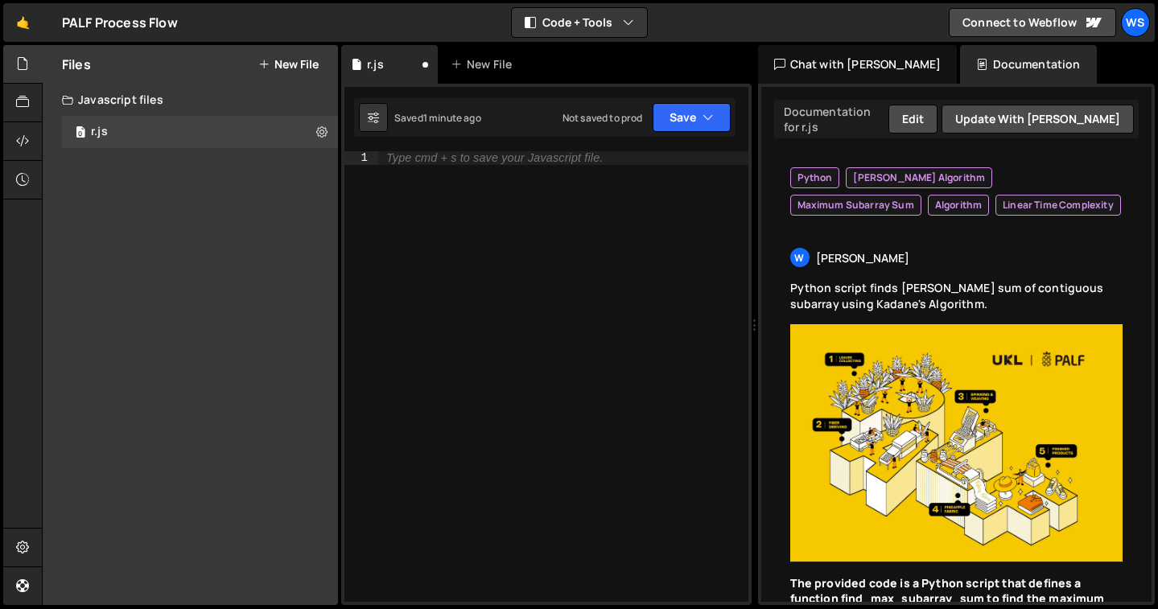
click at [883, 64] on div "Chat with Slater AI" at bounding box center [858, 64] width 200 height 39
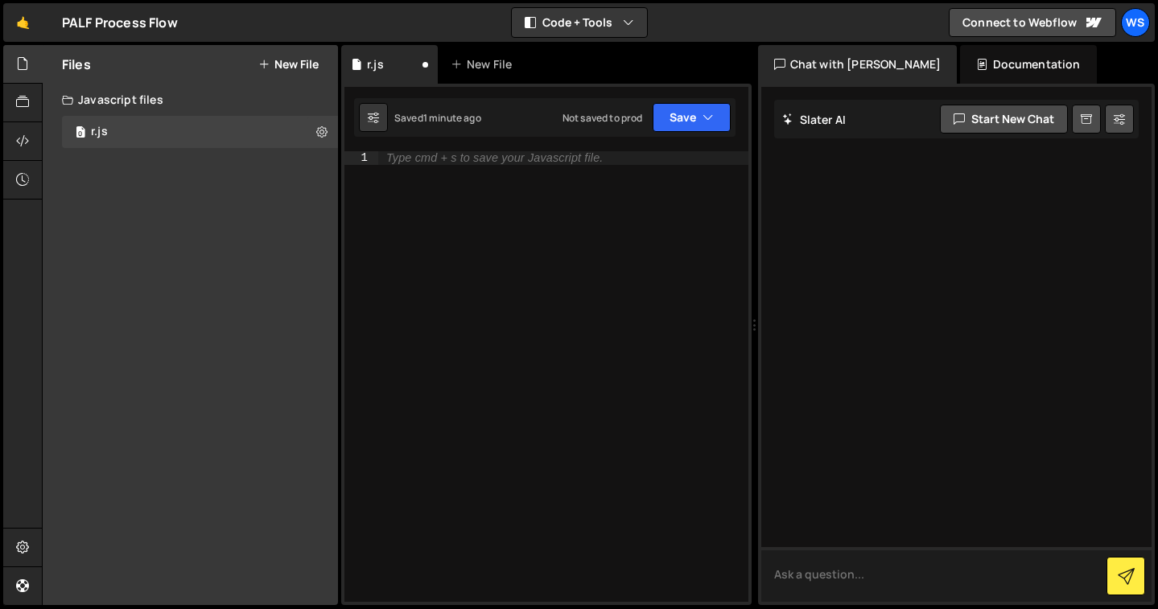
click at [880, 574] on textarea at bounding box center [956, 574] width 391 height 55
type textarea "base"
click at [1138, 590] on button at bounding box center [1126, 576] width 39 height 39
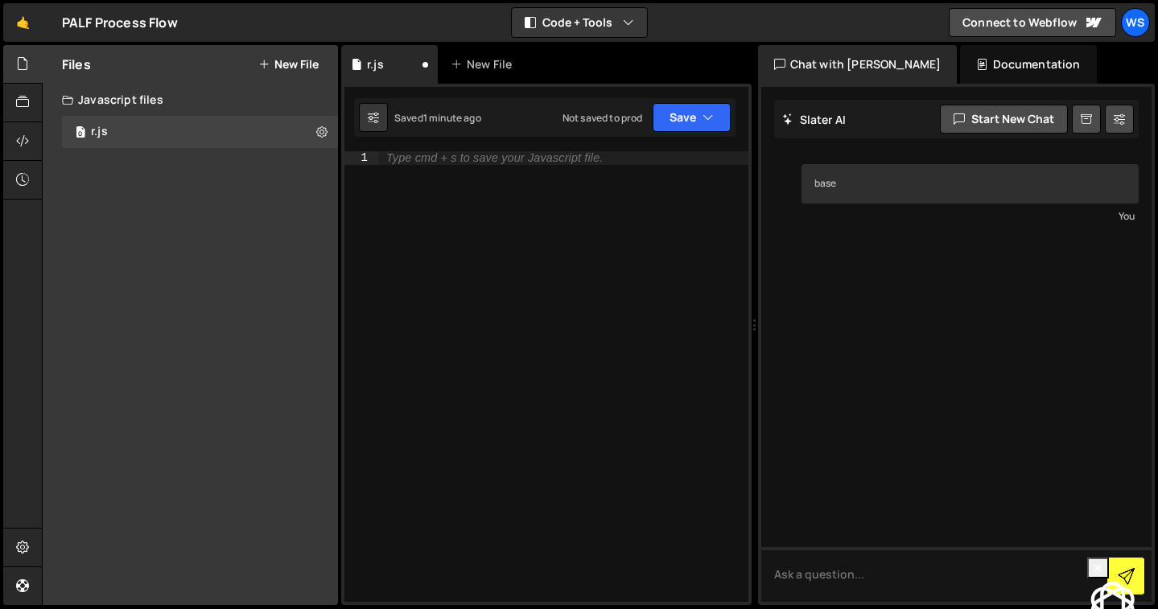
scroll to position [9, 0]
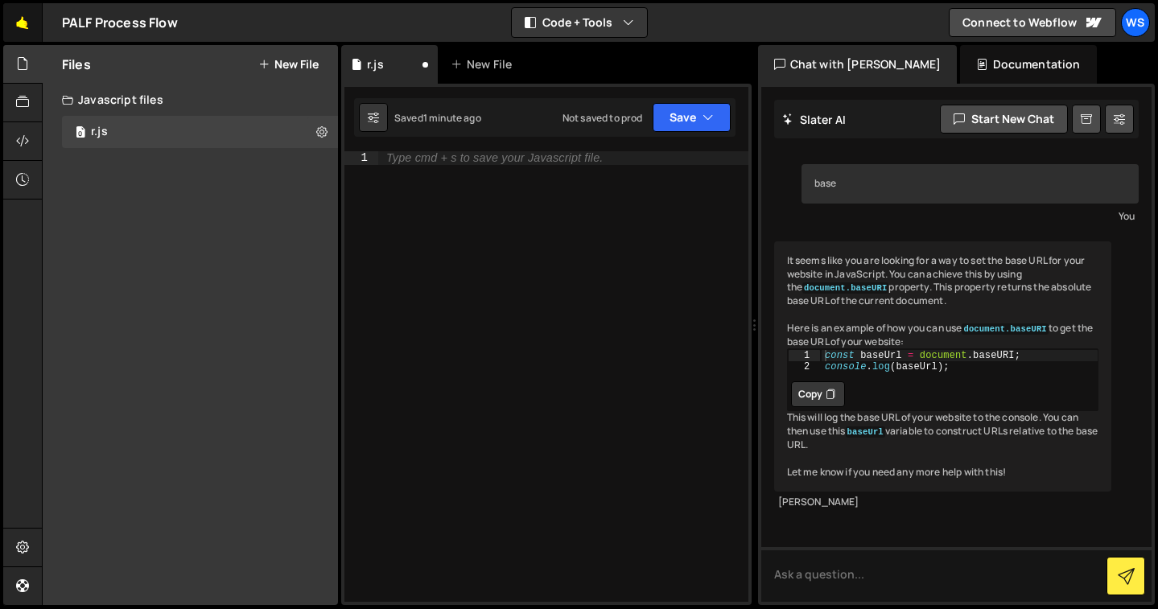
click at [6, 14] on link "🤙" at bounding box center [22, 22] width 39 height 39
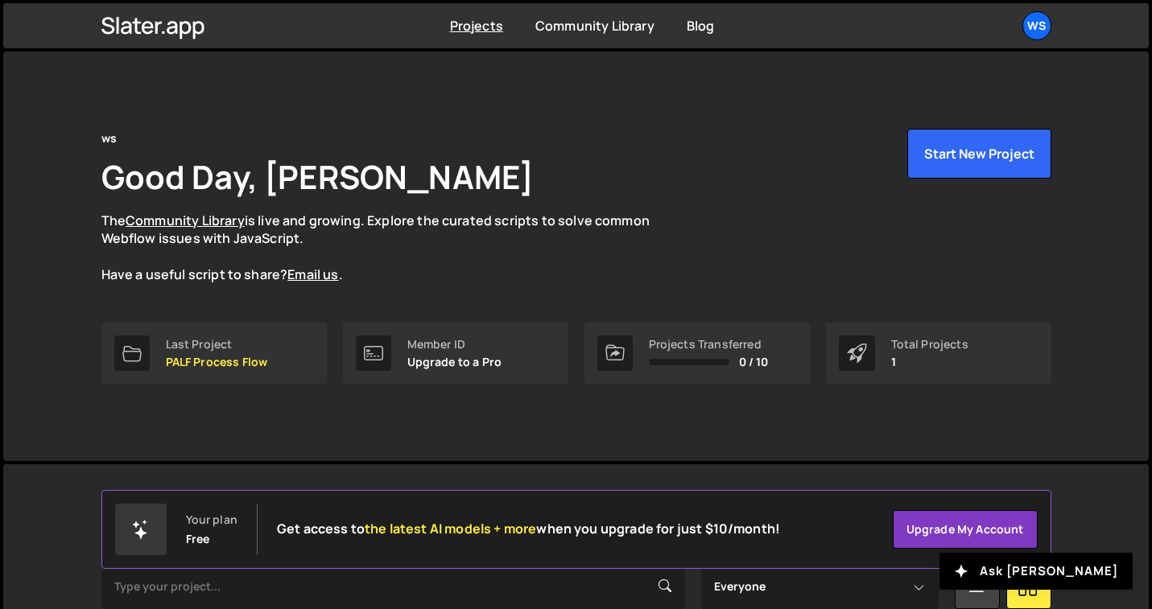
click at [604, 45] on div "Projects [GEOGRAPHIC_DATA] Blog ws Projects Your Teams Account Upgrade Logout" at bounding box center [576, 25] width 998 height 45
click at [597, 24] on link "Community Library" at bounding box center [594, 26] width 119 height 18
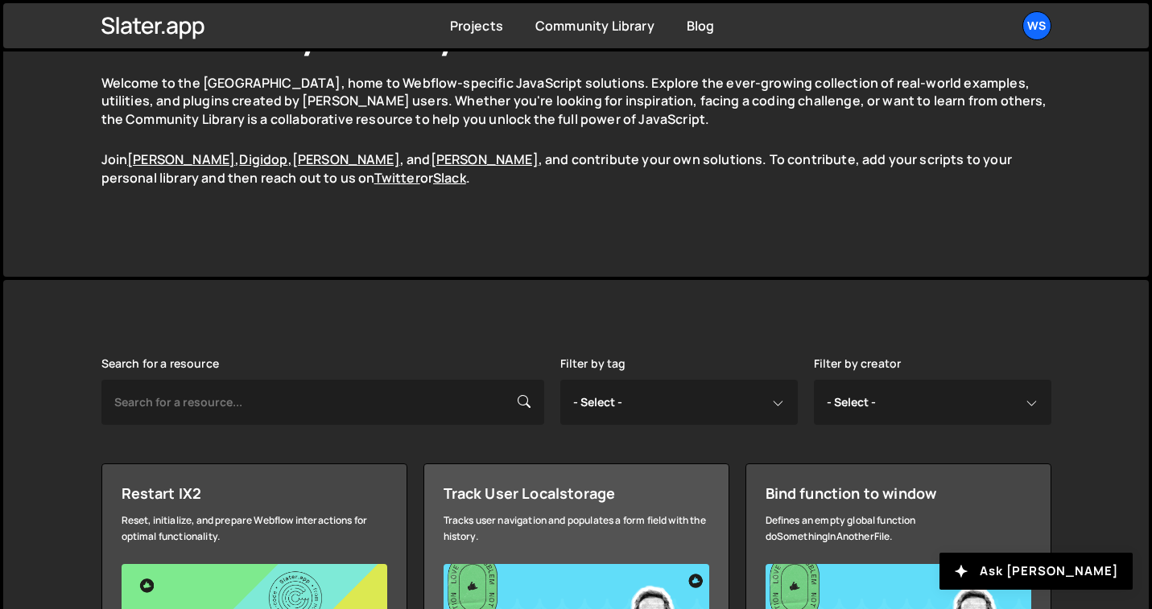
scroll to position [126, 0]
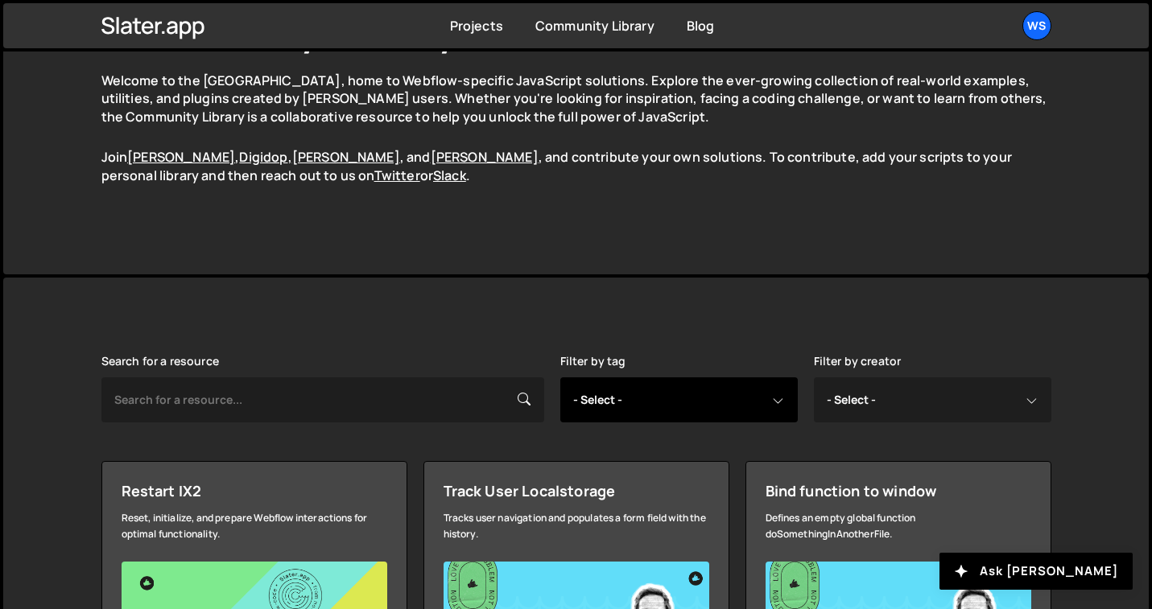
click at [633, 390] on select "- Select - all resources ::selection api american flag animation array filterin…" at bounding box center [678, 399] width 237 height 45
select select "canvas"
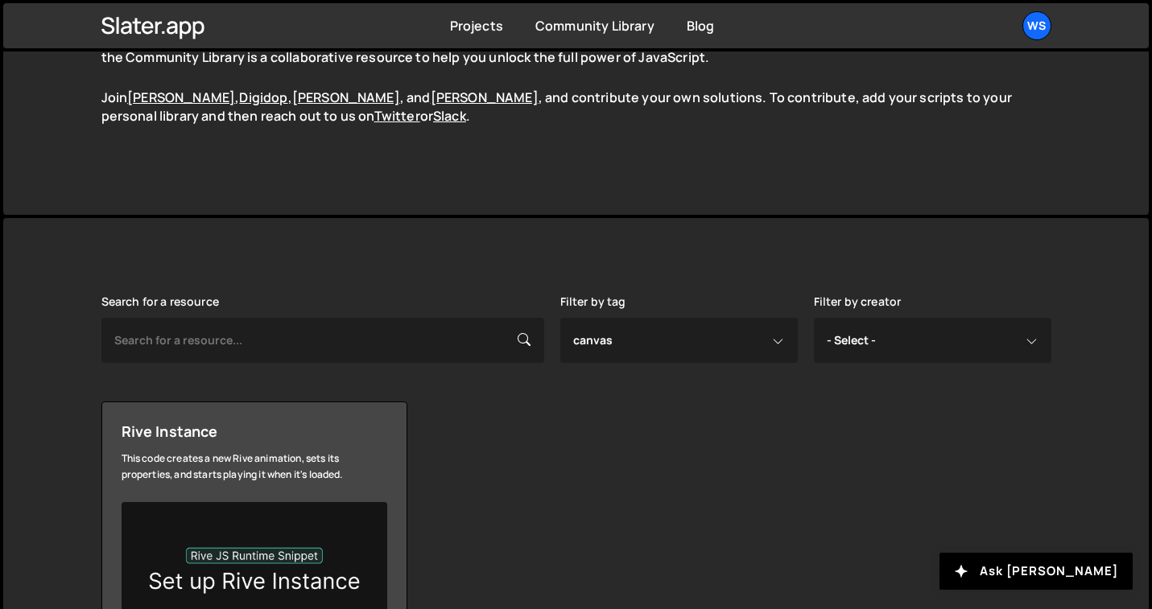
scroll to position [177, 0]
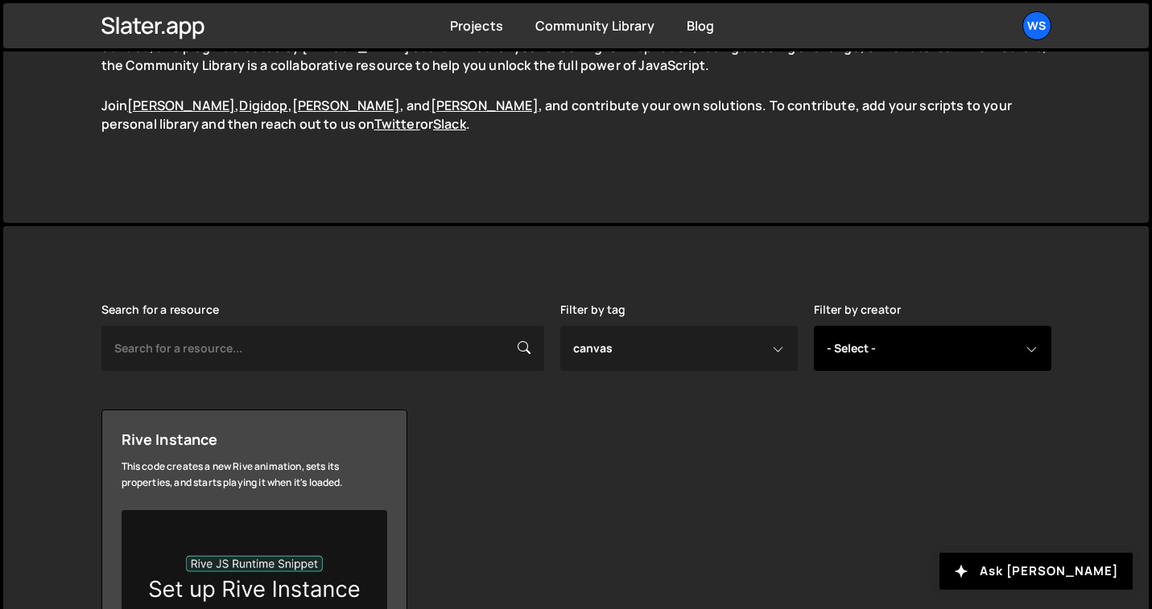
click at [834, 362] on select "- Select - all resources Andrea Morgan Corey Moen Digipop Green Malan Jared Mal…" at bounding box center [932, 348] width 237 height 45
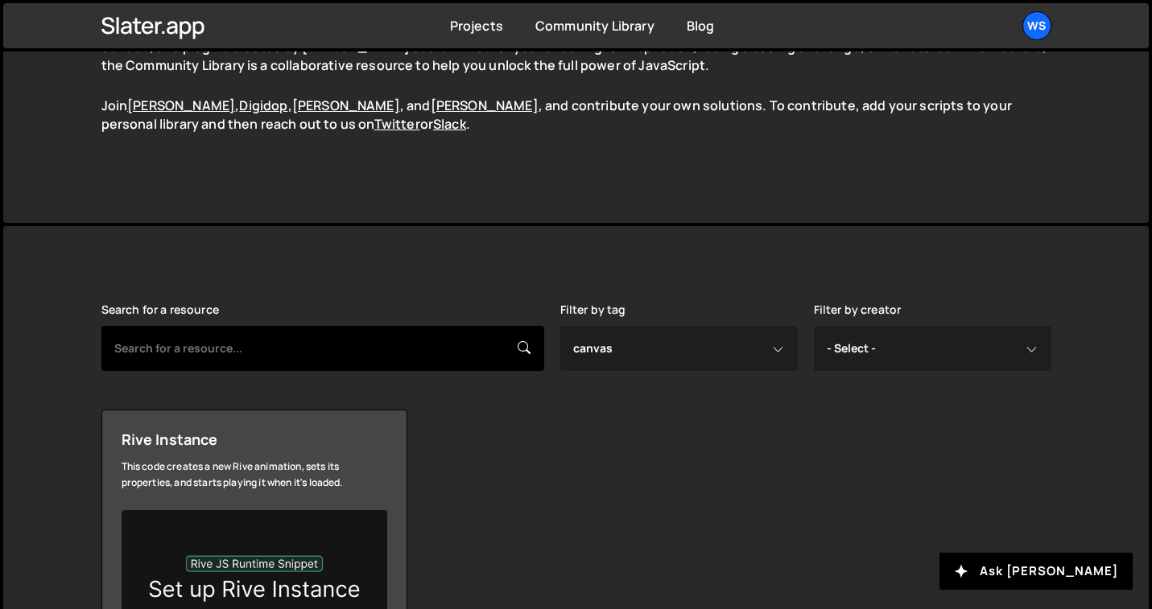
click at [474, 339] on input "text" at bounding box center [322, 348] width 443 height 45
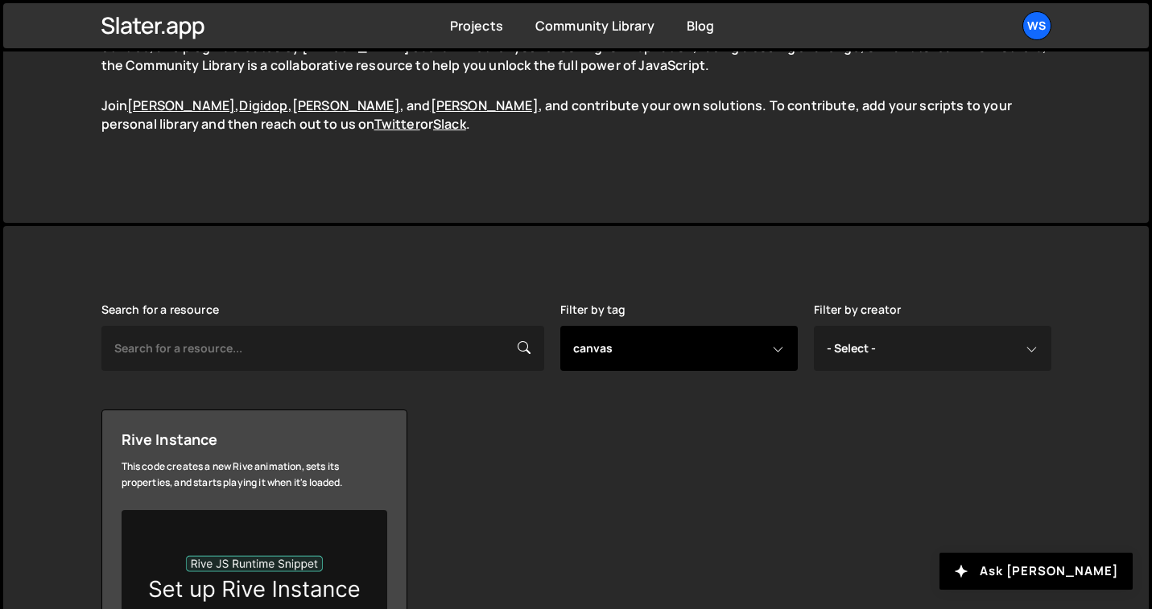
click at [596, 336] on select "- Select - all resources ::selection api american flag animation array filterin…" at bounding box center [678, 348] width 237 height 45
select select "webflow"
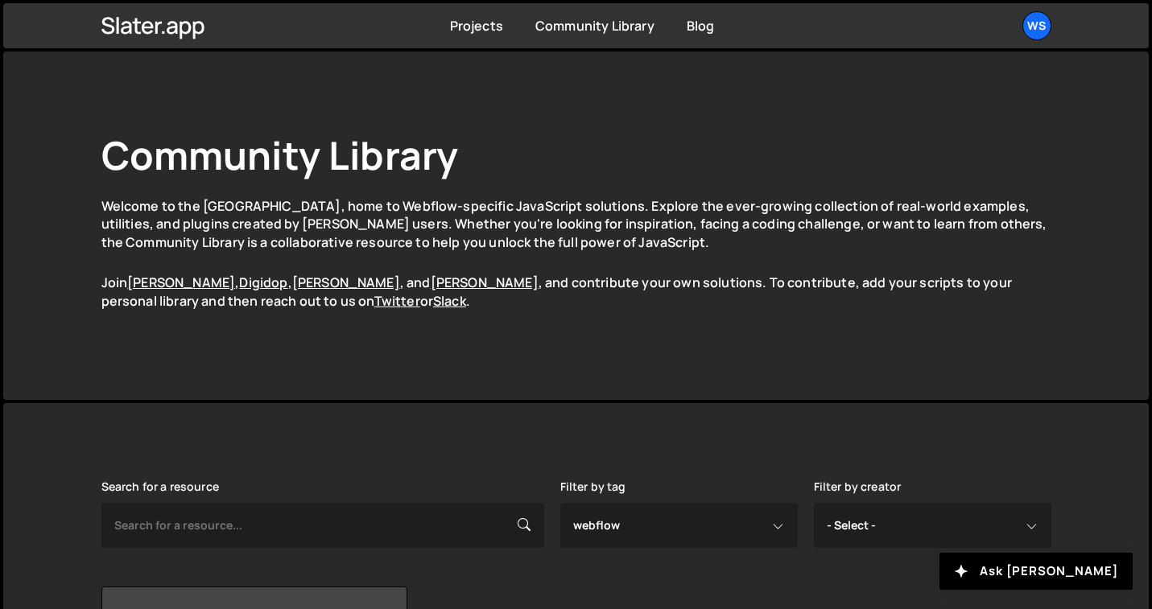
select select "webflow"
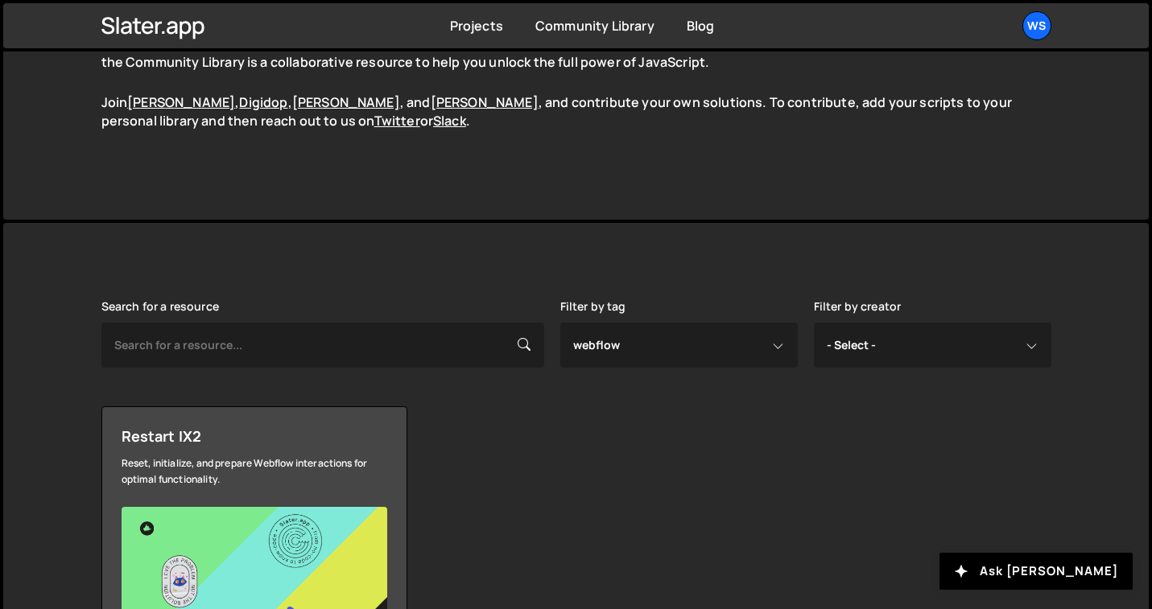
scroll to position [179, 0]
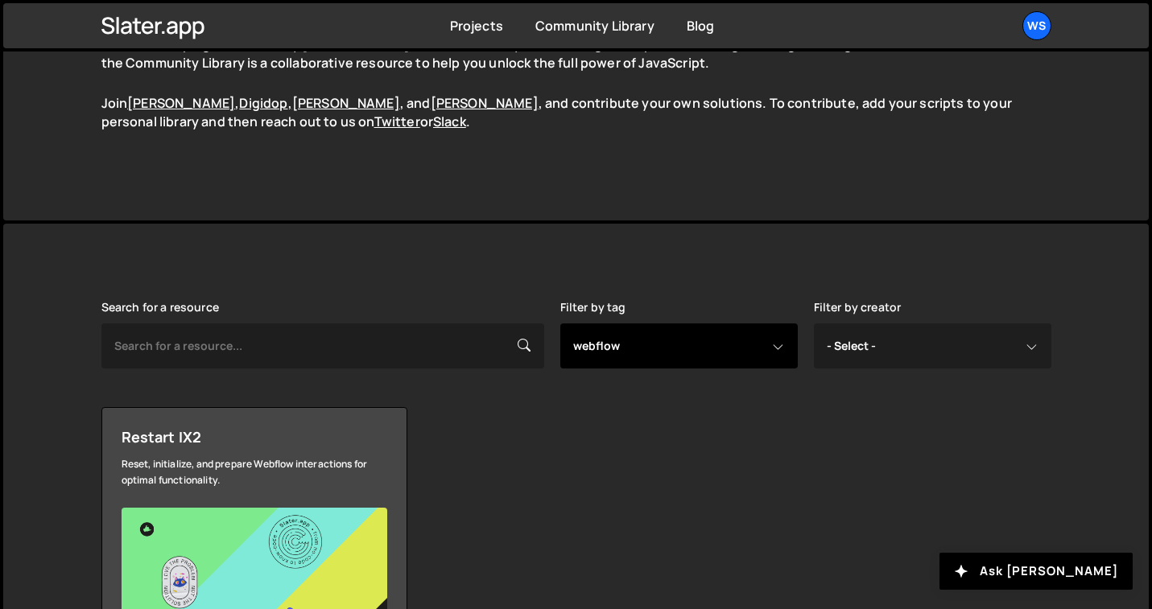
click at [595, 343] on select "- Select - all resources ::selection api american flag animation array filterin…" at bounding box center [678, 346] width 237 height 45
